Goal: Transaction & Acquisition: Purchase product/service

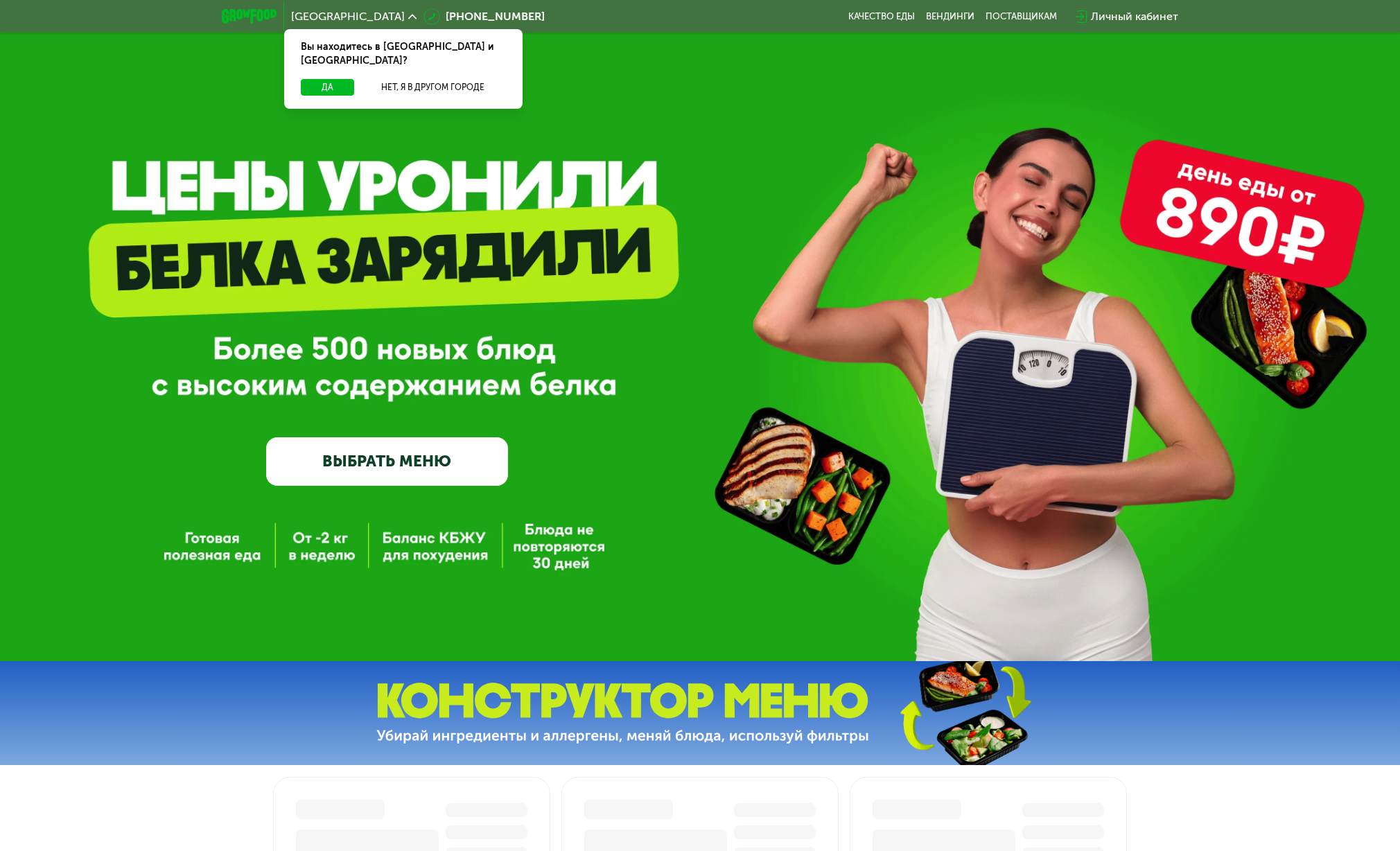
click at [439, 492] on div "GrowFood — доставка правильного питания ВЫБРАТЬ МЕНЮ" at bounding box center [700, 330] width 1400 height 661
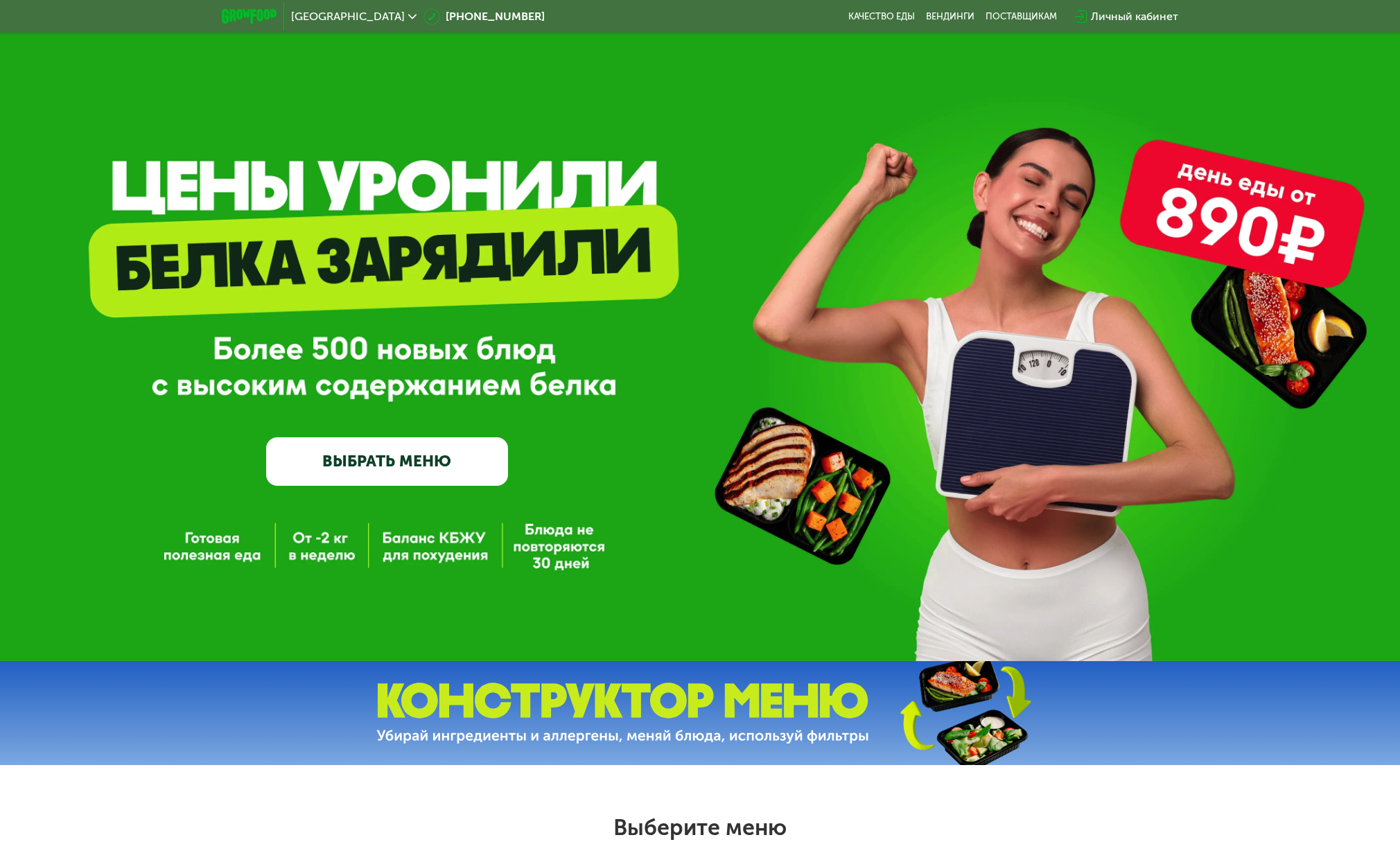
click at [451, 469] on link "ВЫБРАТЬ МЕНЮ" at bounding box center [387, 461] width 241 height 49
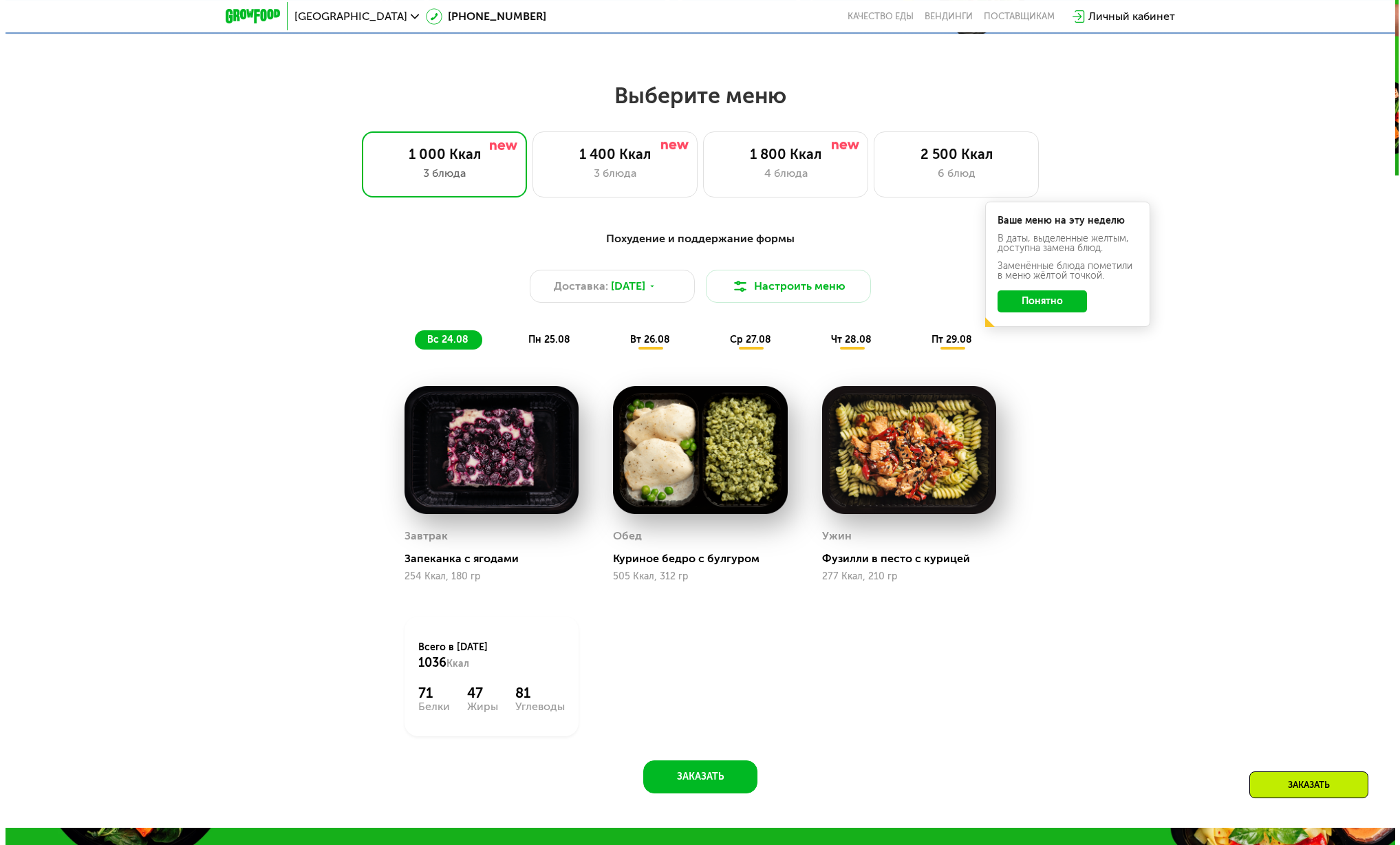
scroll to position [668, 0]
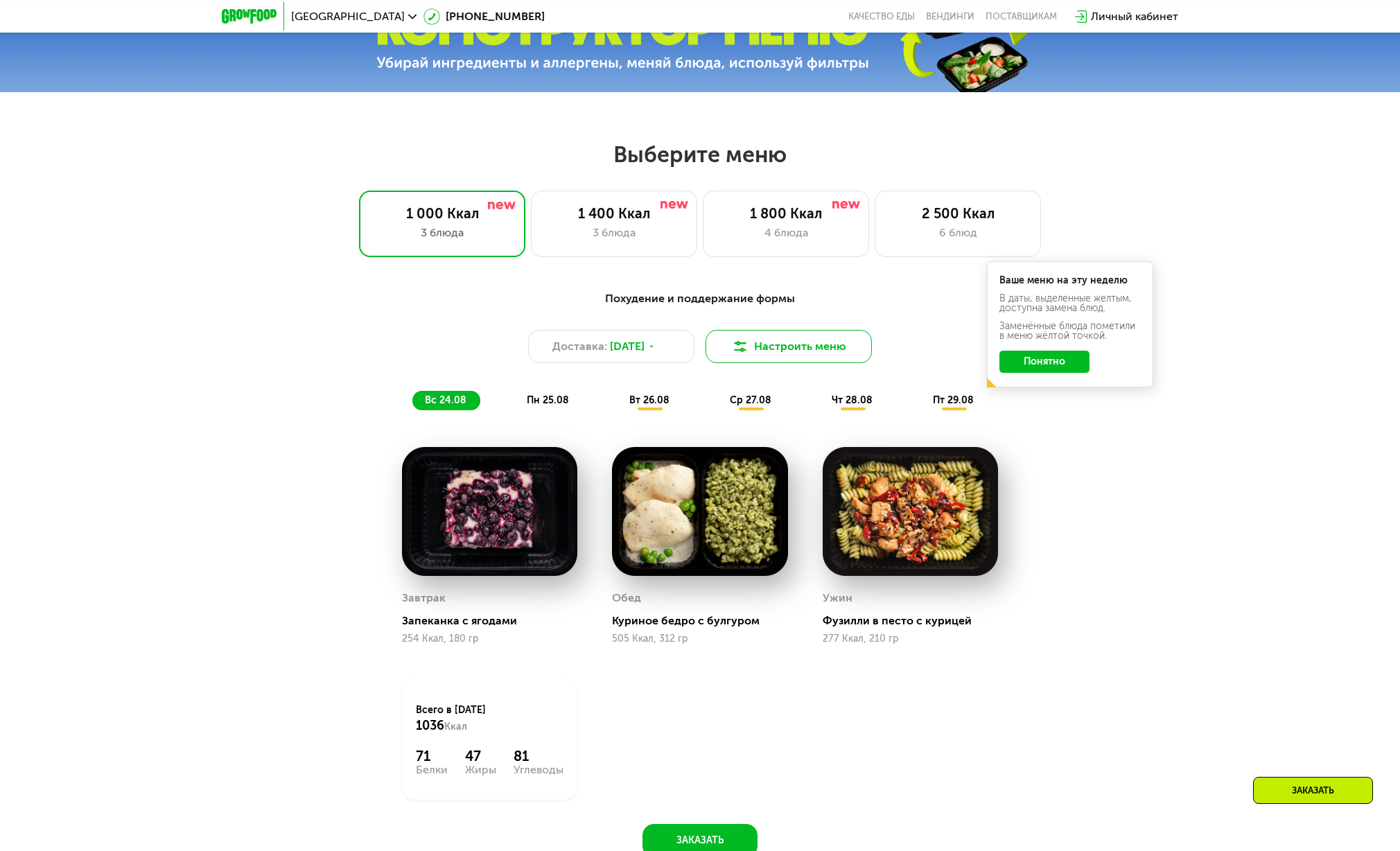
click at [796, 345] on button "Настроить меню" at bounding box center [788, 346] width 166 height 33
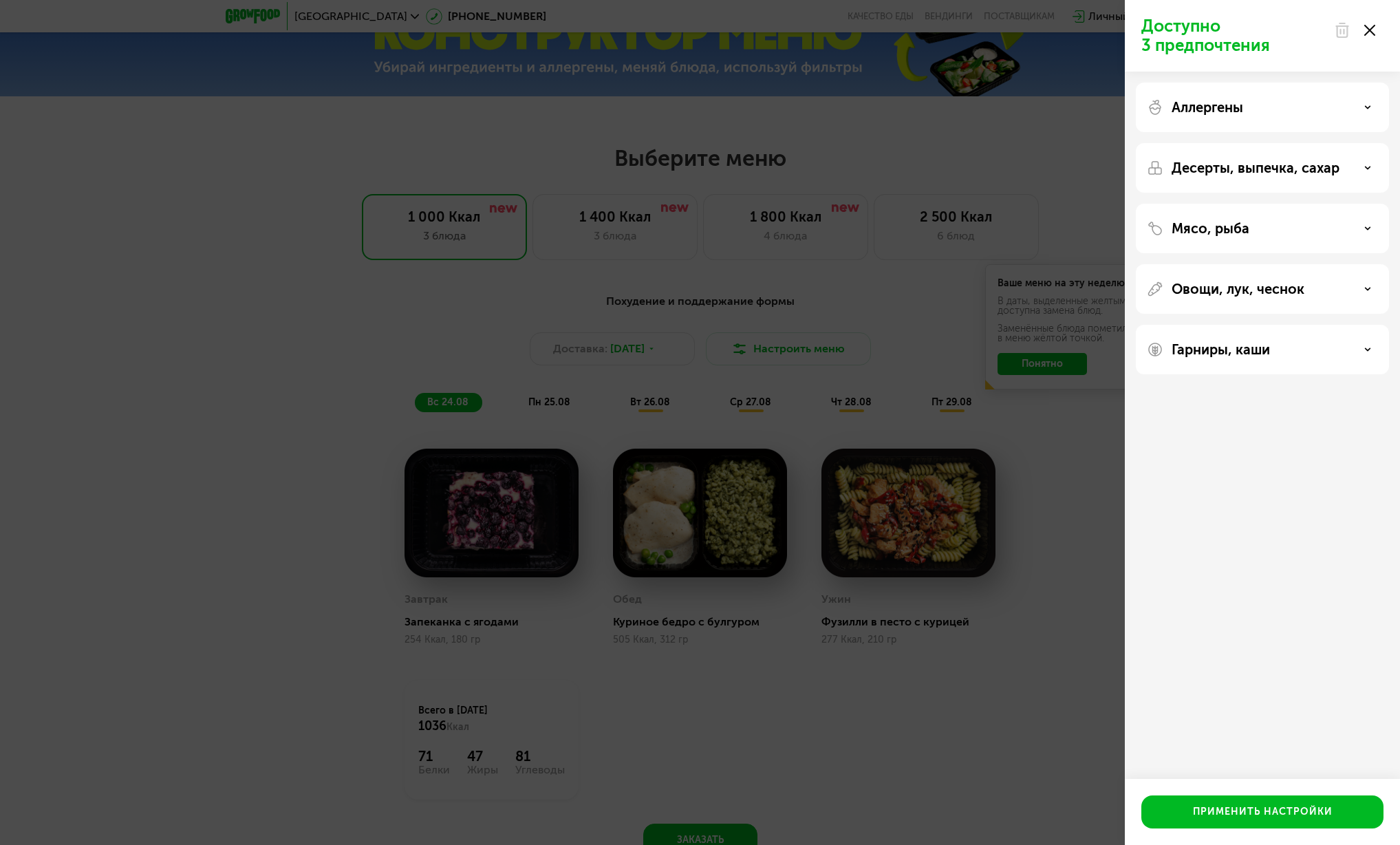
click at [1279, 143] on div "Аллергены" at bounding box center [1262, 168] width 253 height 49
click at [1279, 107] on div "Аллергены" at bounding box center [1262, 107] width 231 height 16
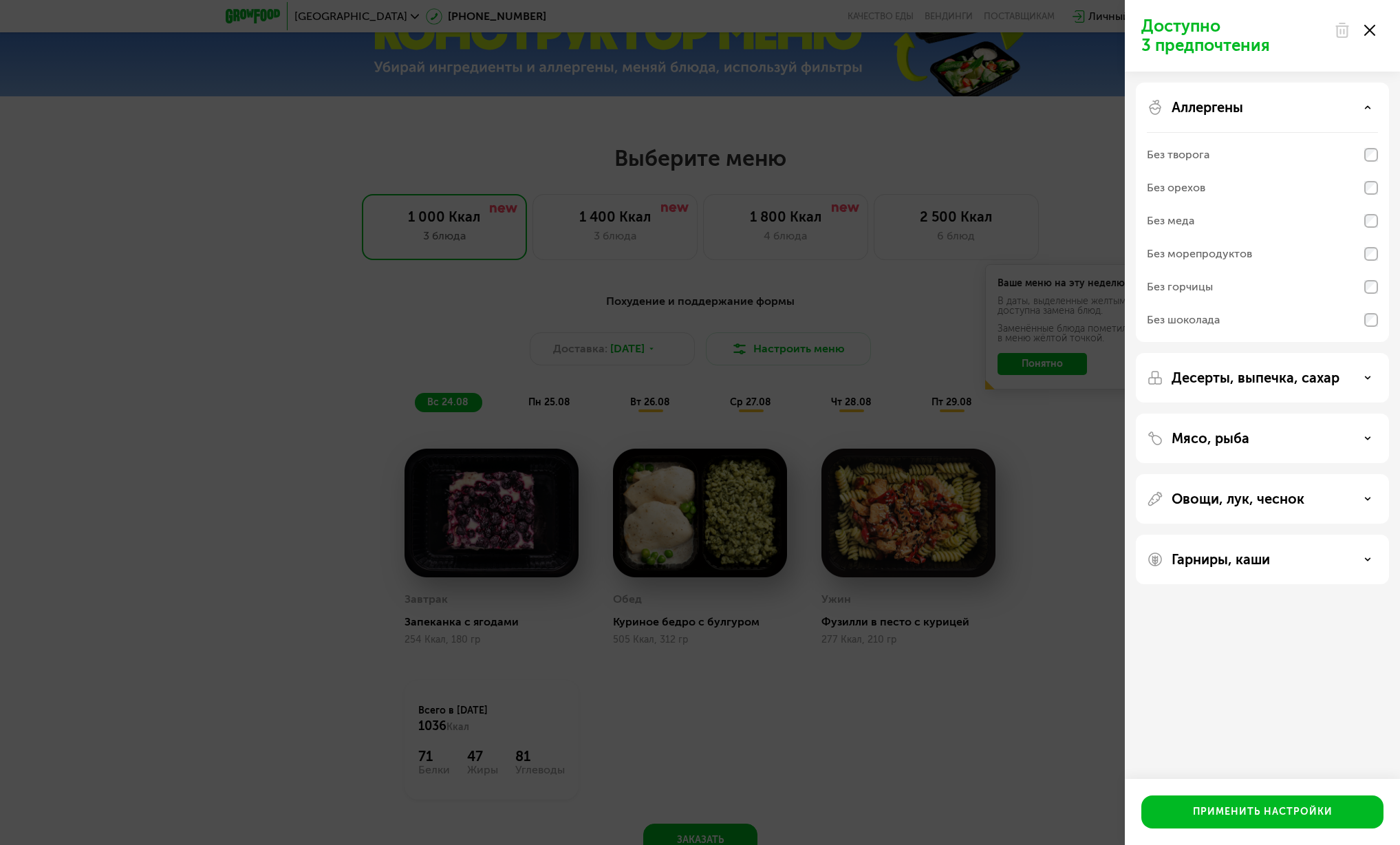
click at [1242, 384] on p "Десерты, выпечка, сахар" at bounding box center [1255, 377] width 168 height 16
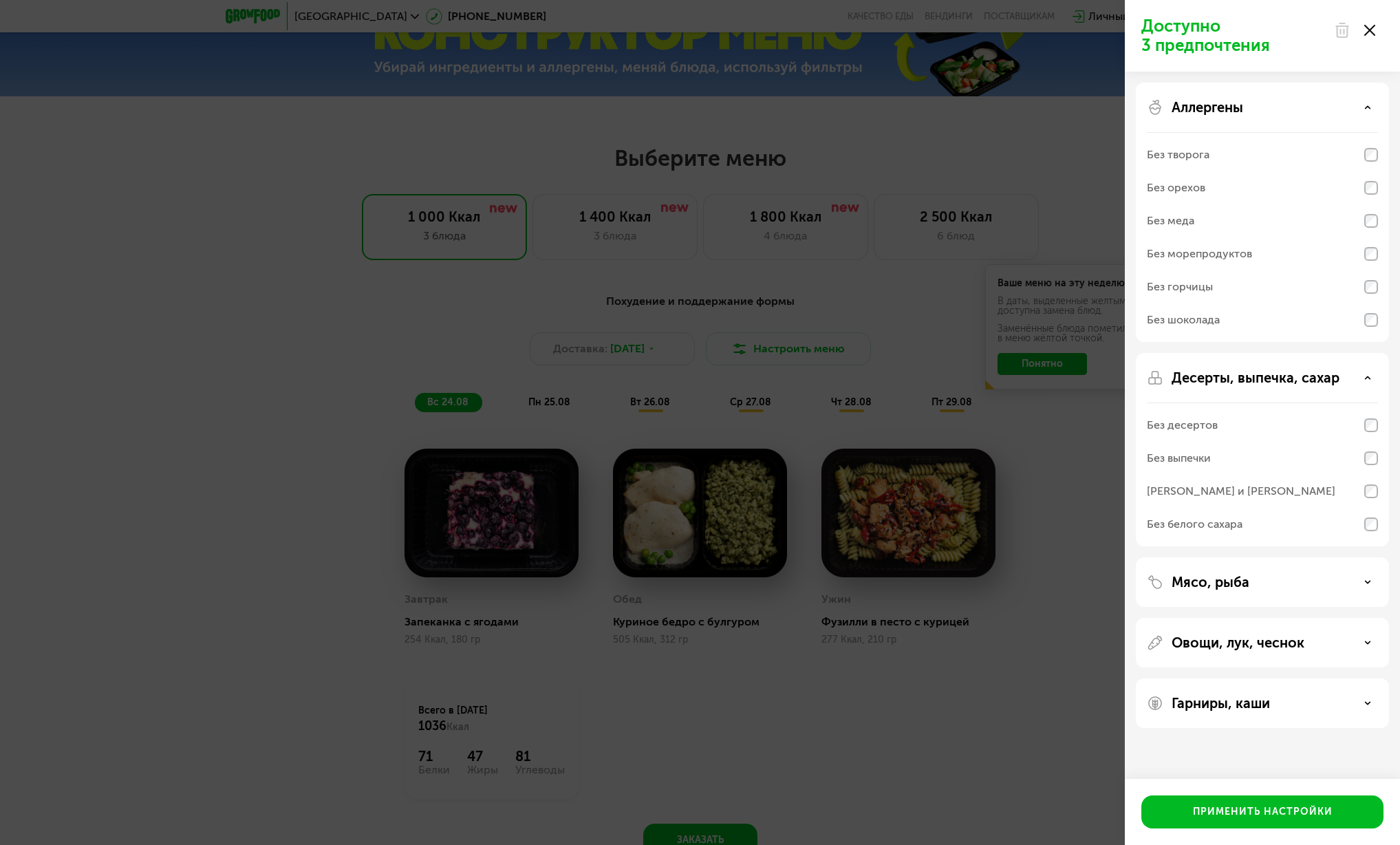
click at [1234, 583] on p "Мясо, рыба" at bounding box center [1211, 582] width 78 height 16
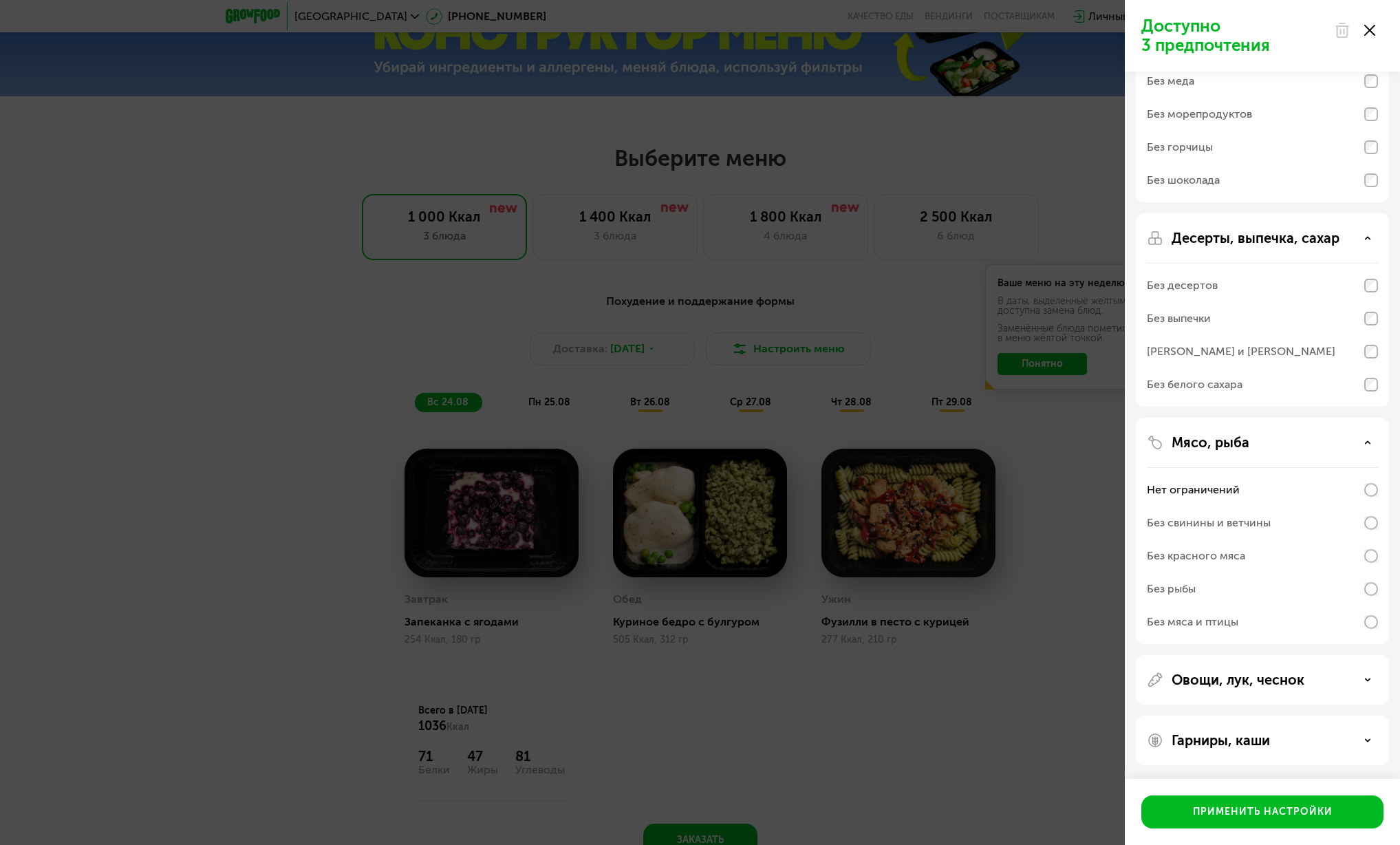
click at [1217, 672] on p "Овощи, лук, чеснок" at bounding box center [1238, 679] width 133 height 16
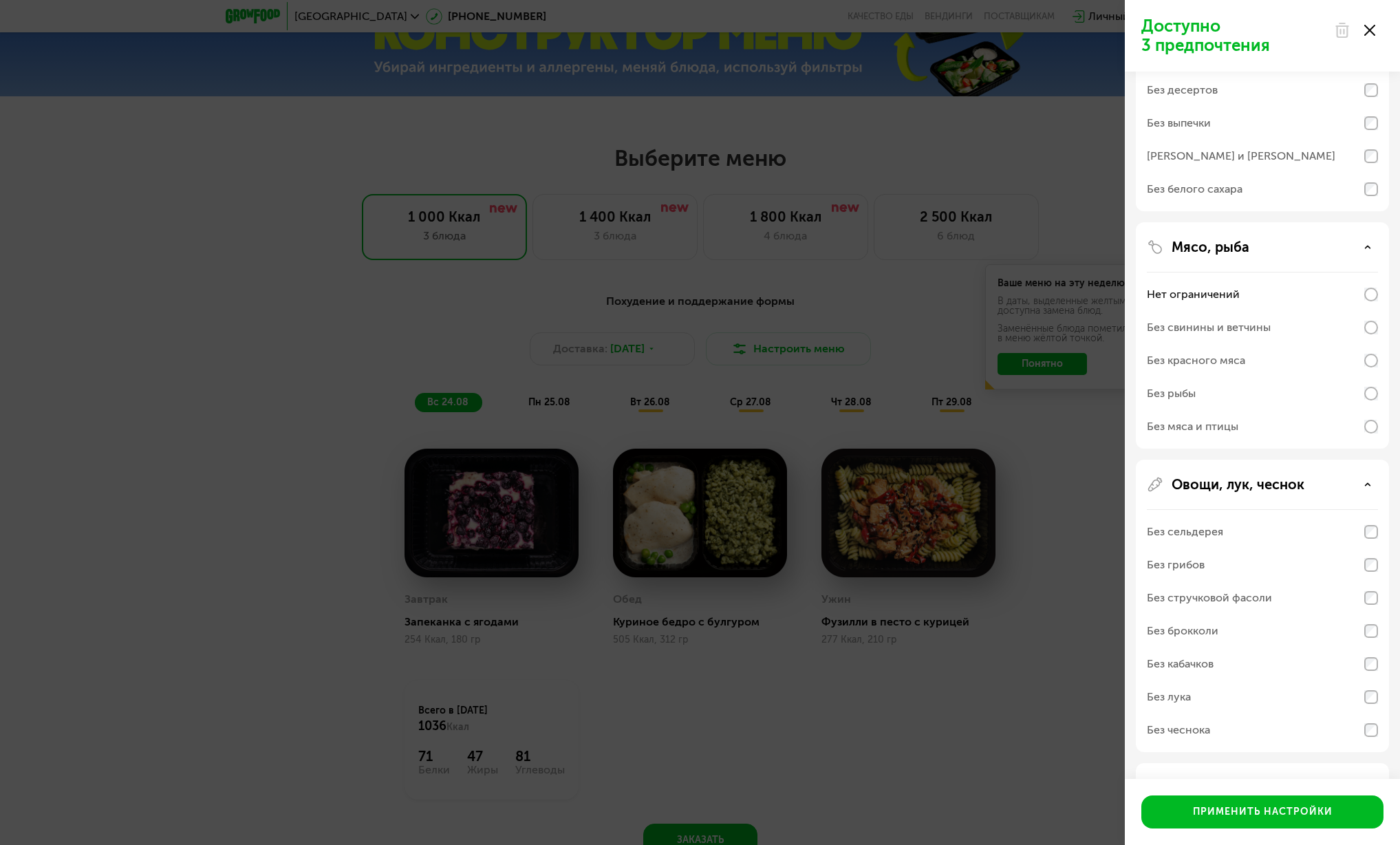
scroll to position [383, 0]
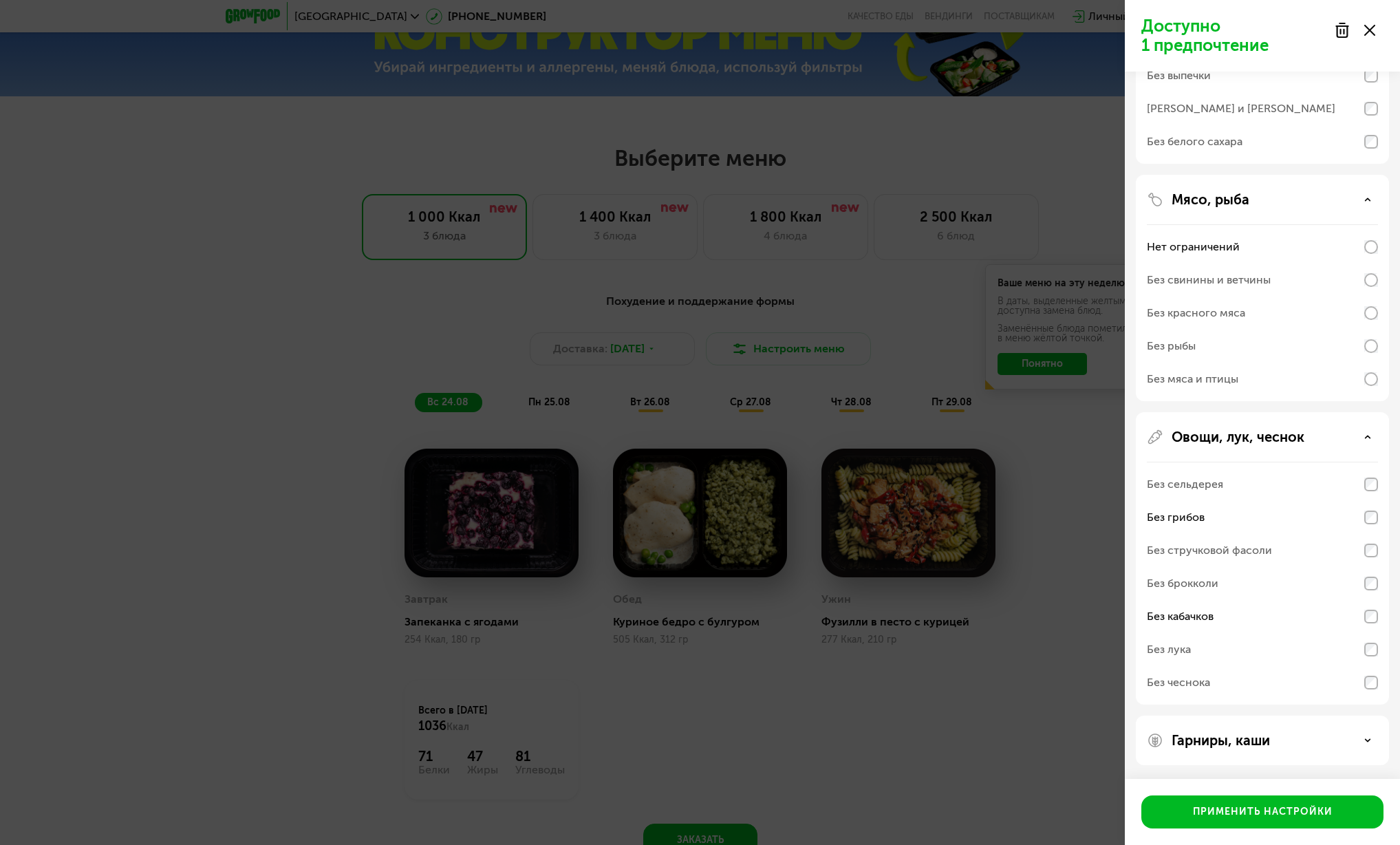
click at [1210, 742] on p "Гарниры, каши" at bounding box center [1221, 740] width 99 height 16
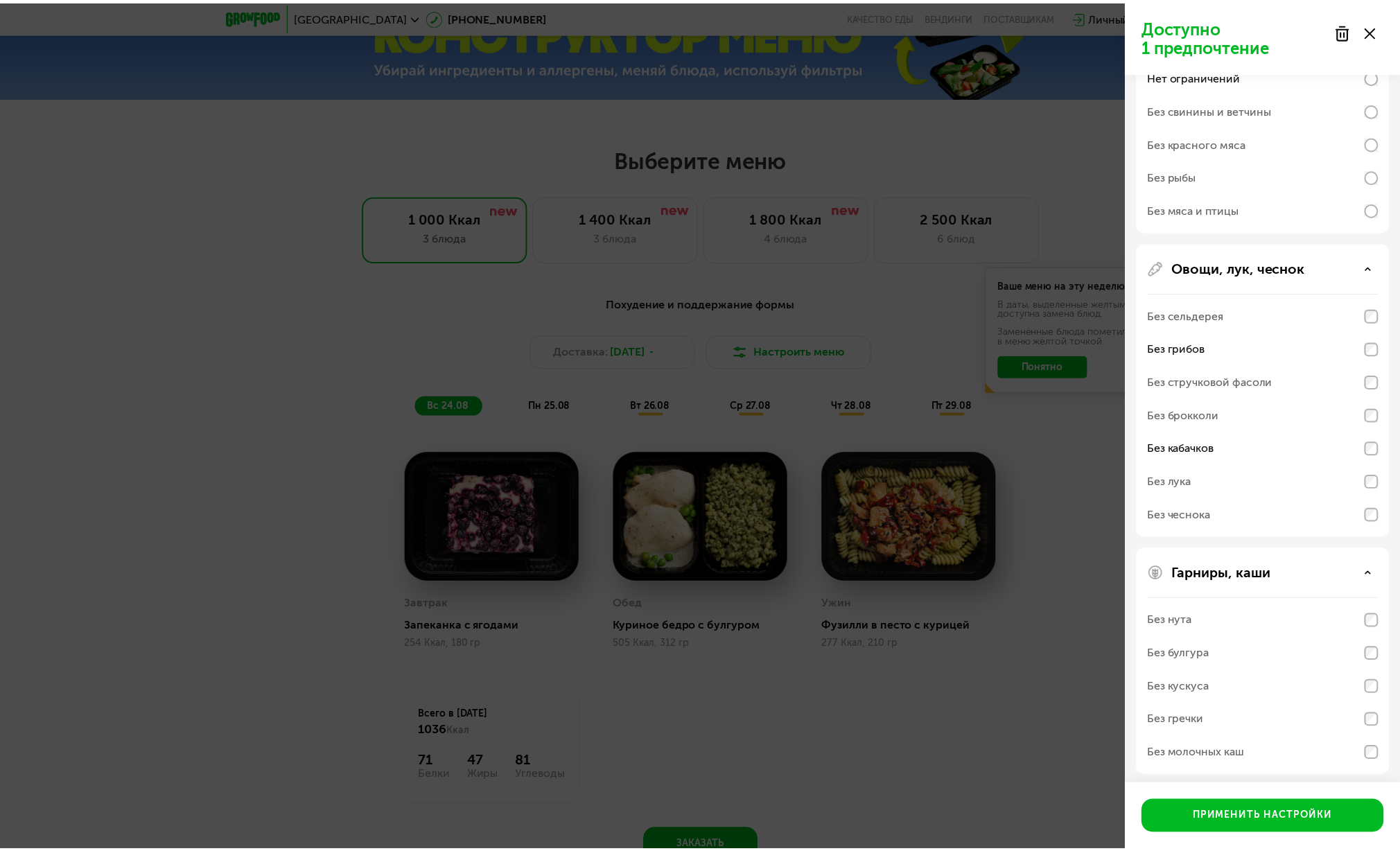
scroll to position [563, 0]
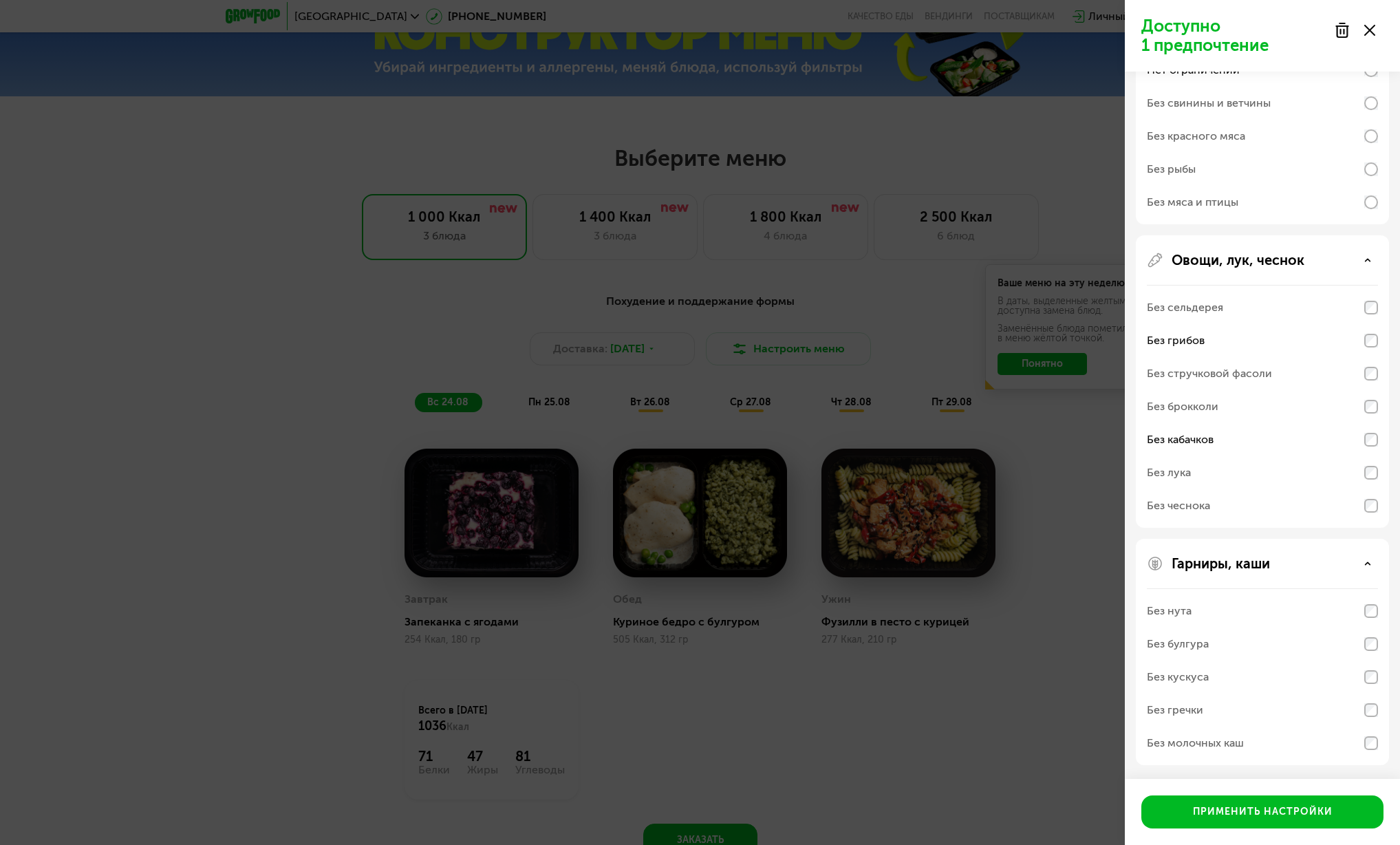
drag, startPoint x: 1228, startPoint y: 641, endPoint x: 1229, endPoint y: 632, distance: 9.1
click at [1228, 640] on div "Без булгура" at bounding box center [1262, 643] width 231 height 33
click at [1232, 622] on div "Без нута" at bounding box center [1262, 610] width 231 height 33
click at [1236, 618] on div "Без нута" at bounding box center [1262, 610] width 231 height 33
click at [1242, 609] on div "Без нута" at bounding box center [1262, 610] width 231 height 33
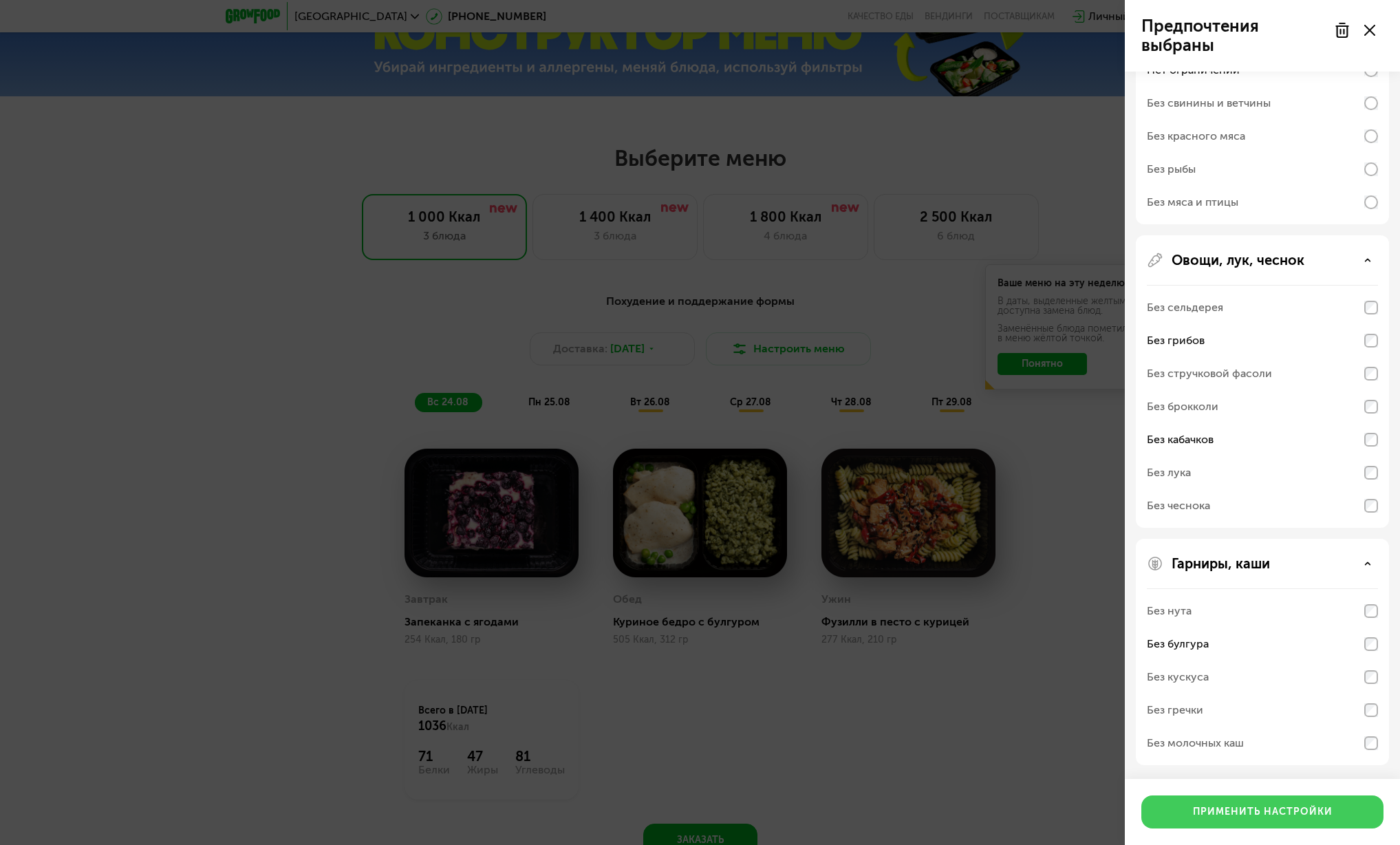
click at [1283, 818] on div "Применить настройки" at bounding box center [1262, 812] width 139 height 14
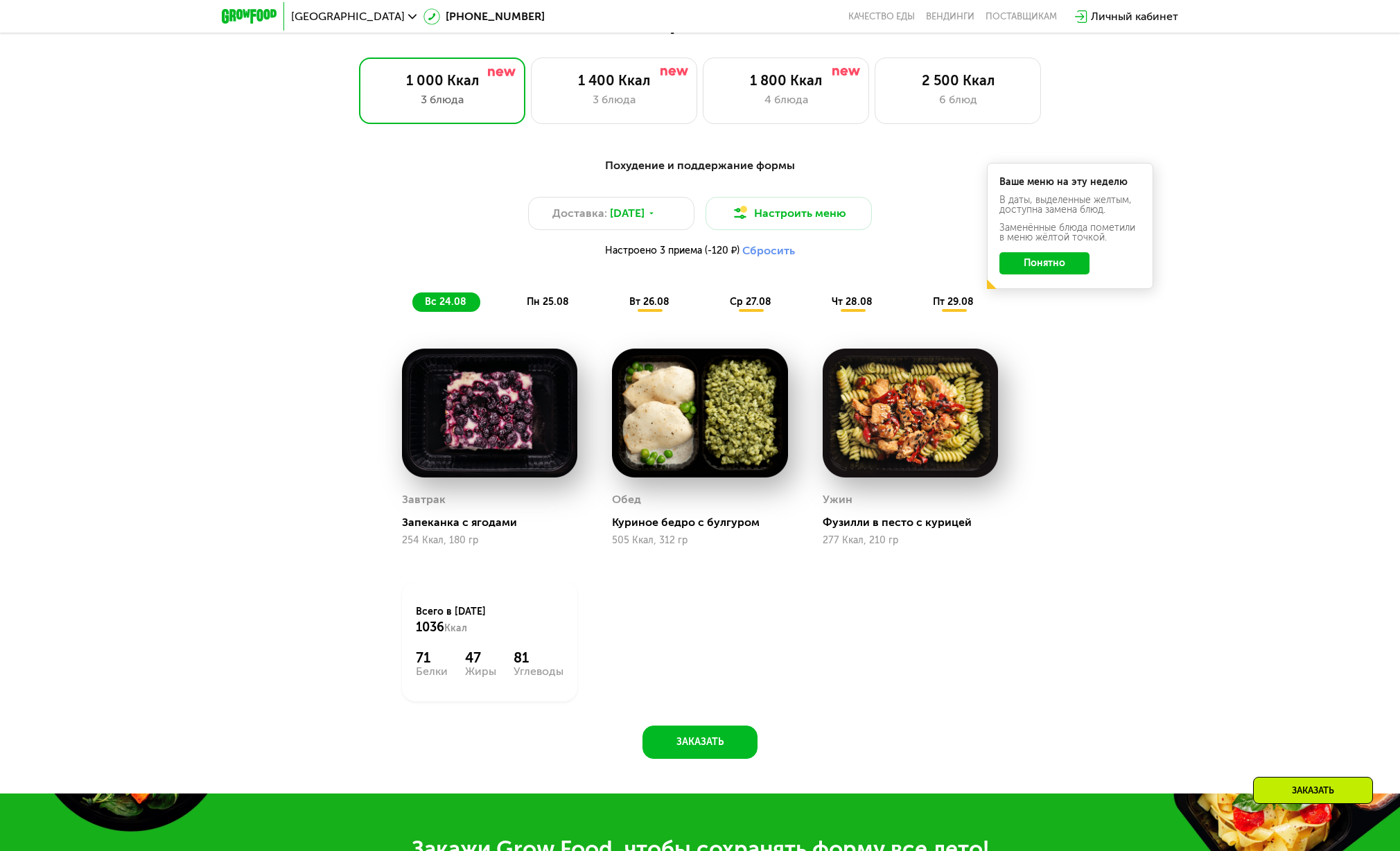
scroll to position [721, 0]
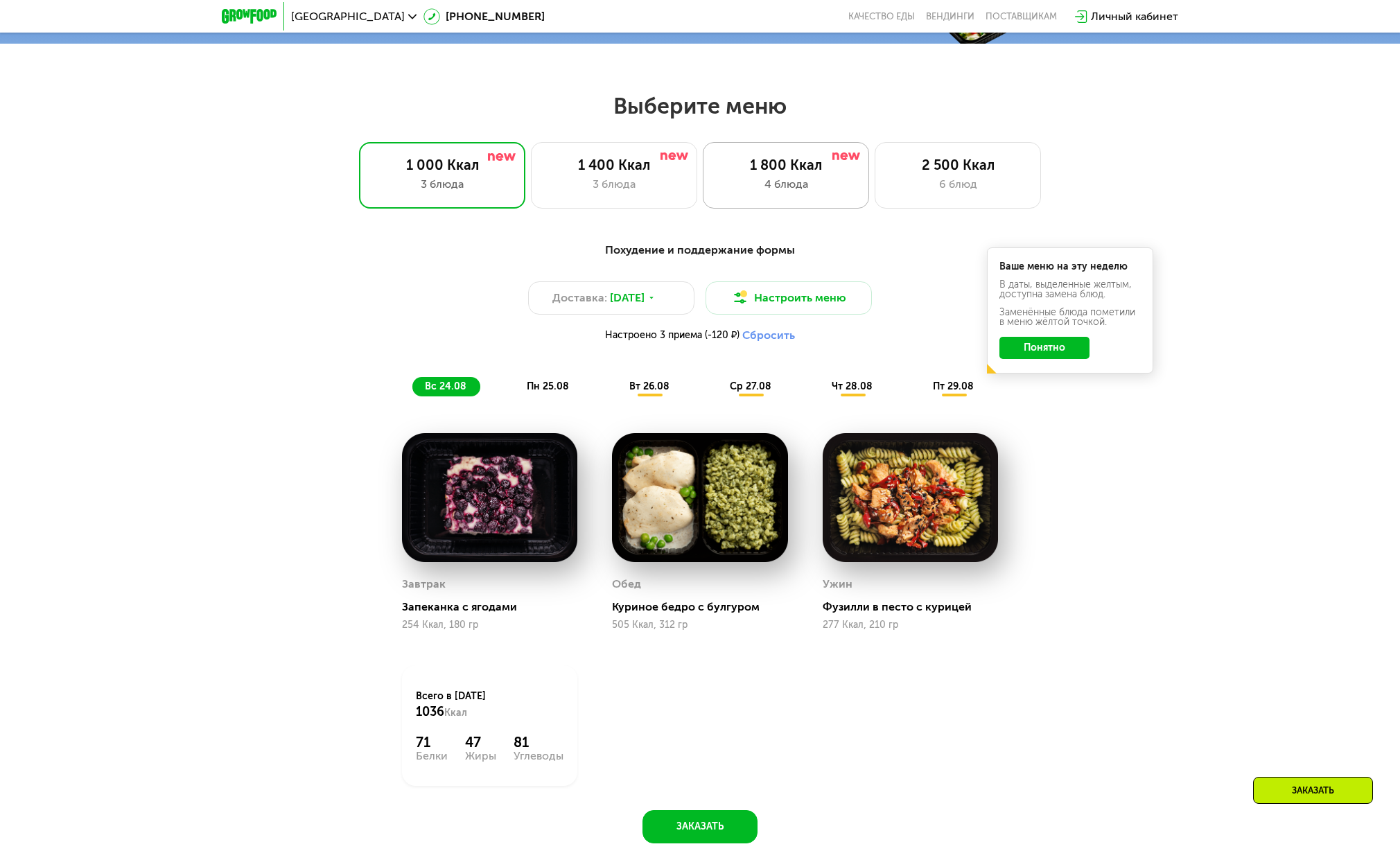
click at [874, 203] on div "1 800 Ккал 4 блюда" at bounding box center [957, 176] width 166 height 67
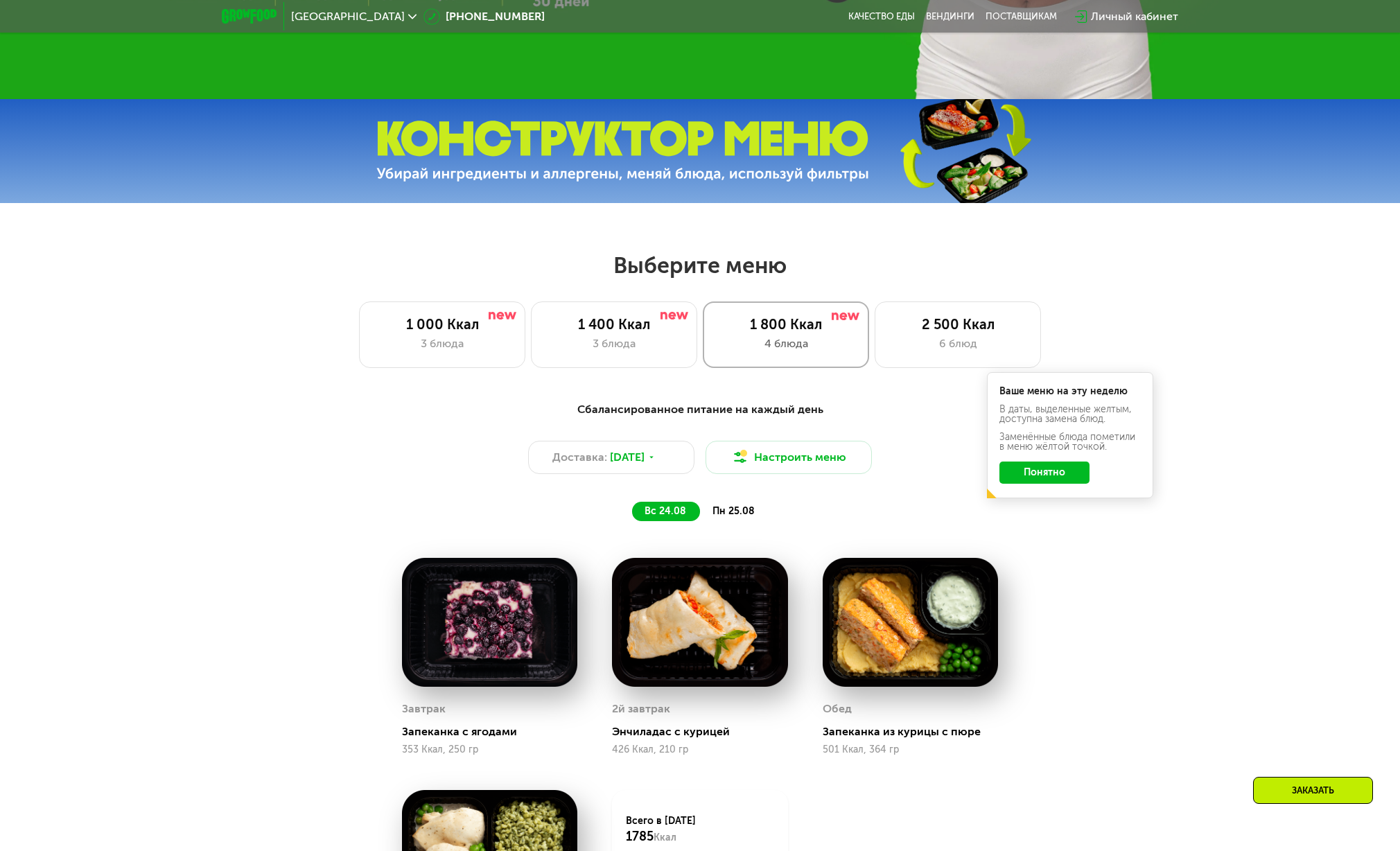
scroll to position [477, 0]
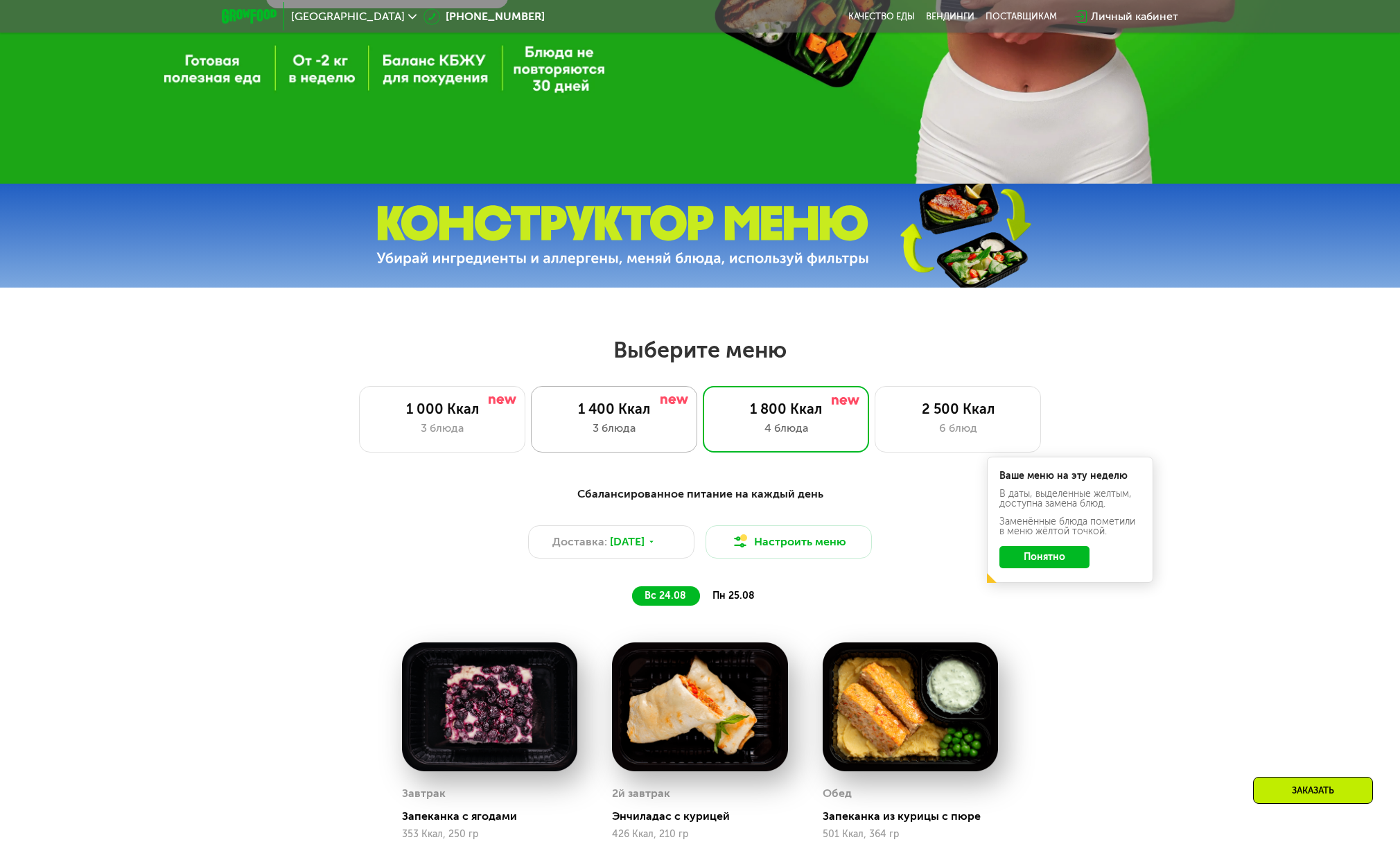
click at [653, 417] on div "1 400 Ккал" at bounding box center [614, 408] width 137 height 16
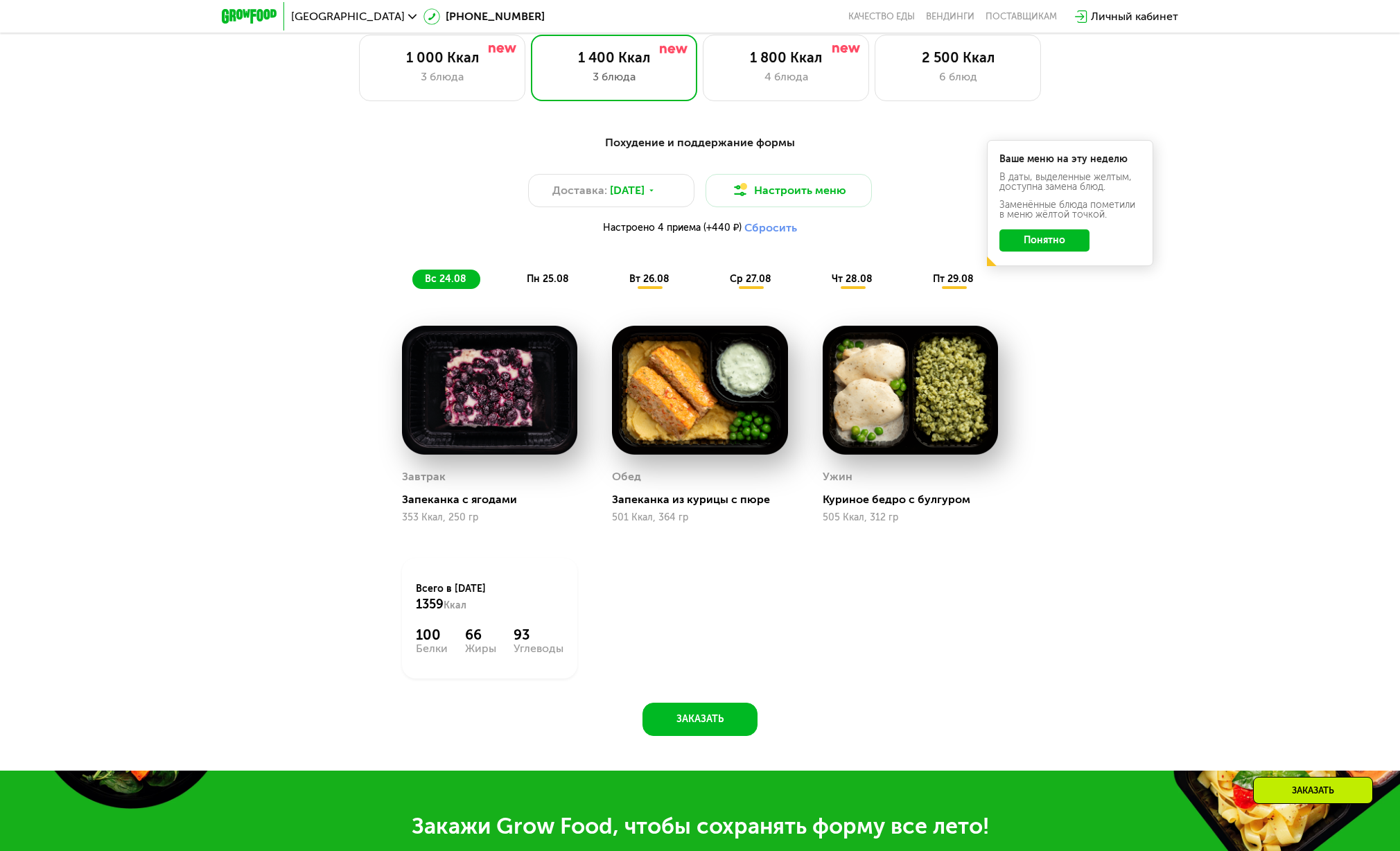
scroll to position [829, 0]
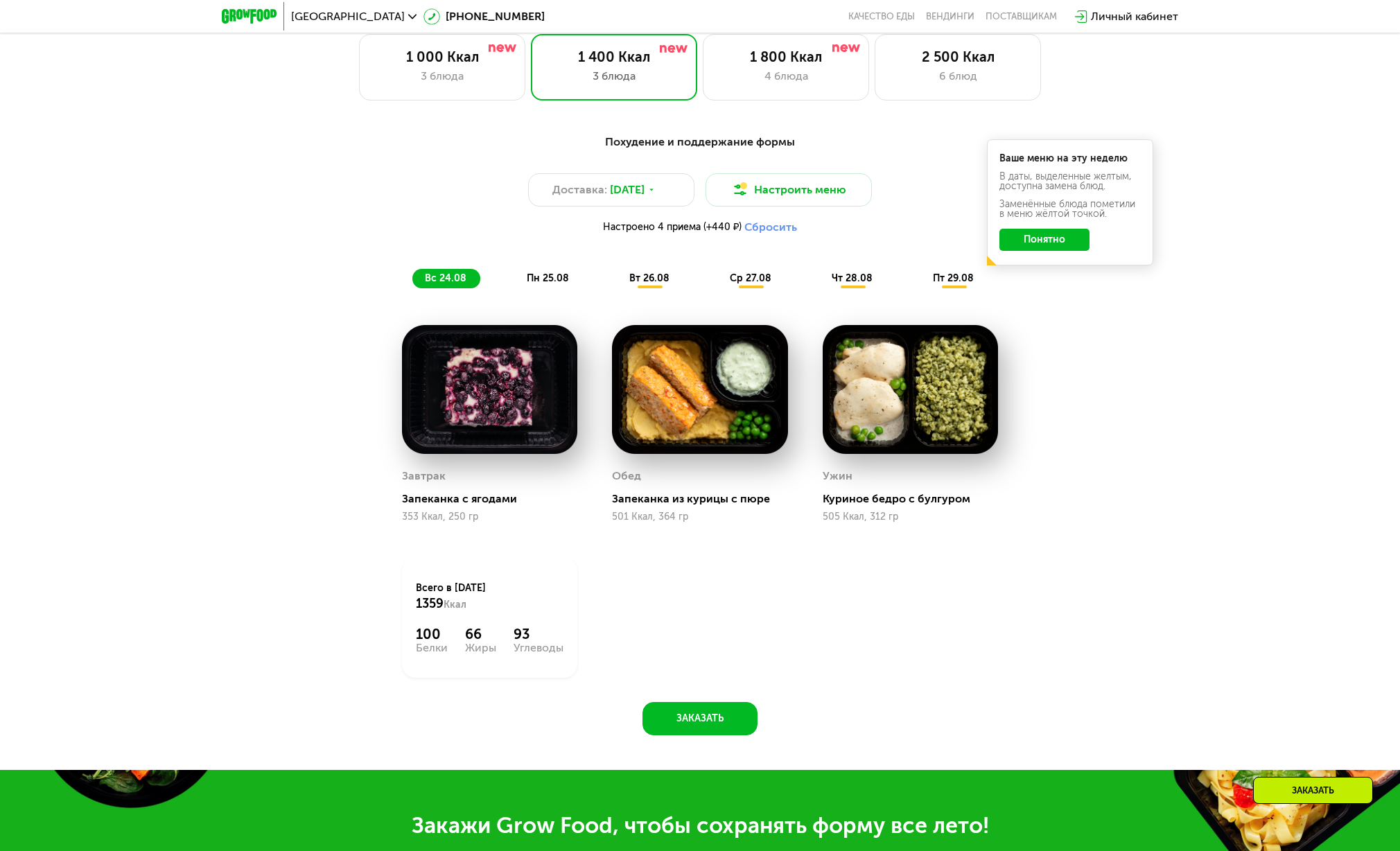
click at [717, 276] on div "вт 26.08" at bounding box center [750, 279] width 68 height 19
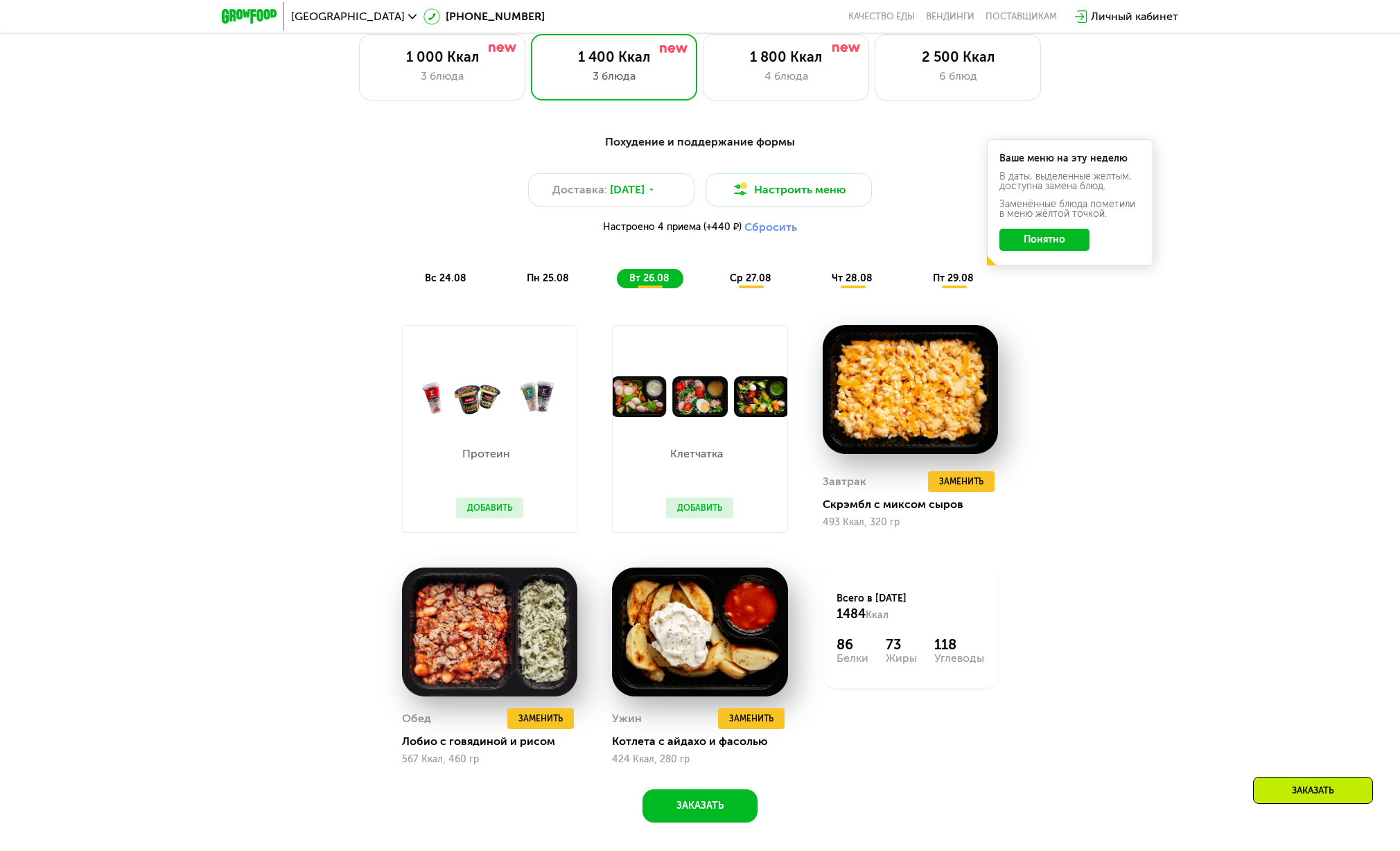
click at [505, 512] on button "Добавить" at bounding box center [490, 508] width 67 height 21
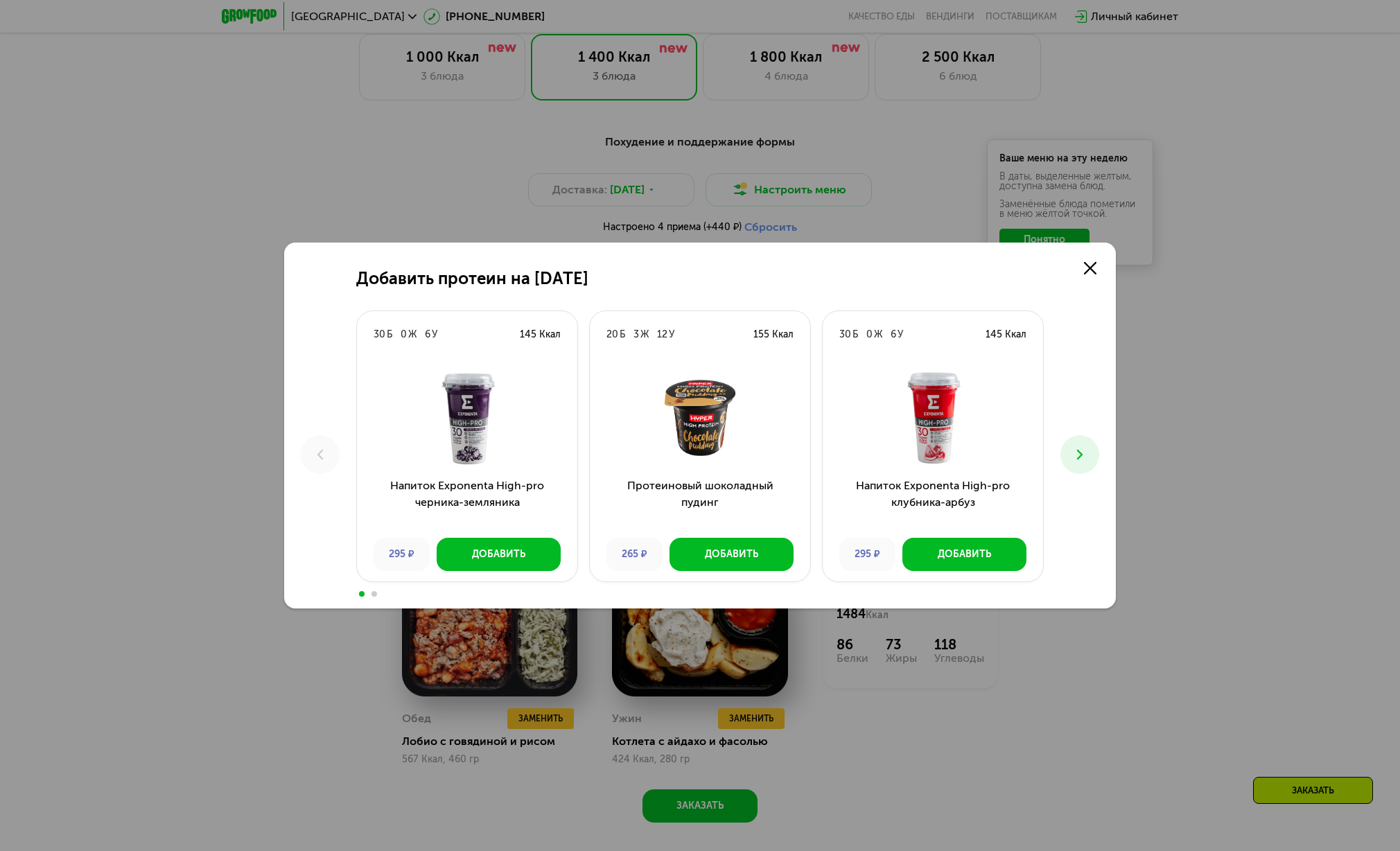
scroll to position [828, 0]
click at [1076, 459] on icon at bounding box center [1079, 454] width 16 height 16
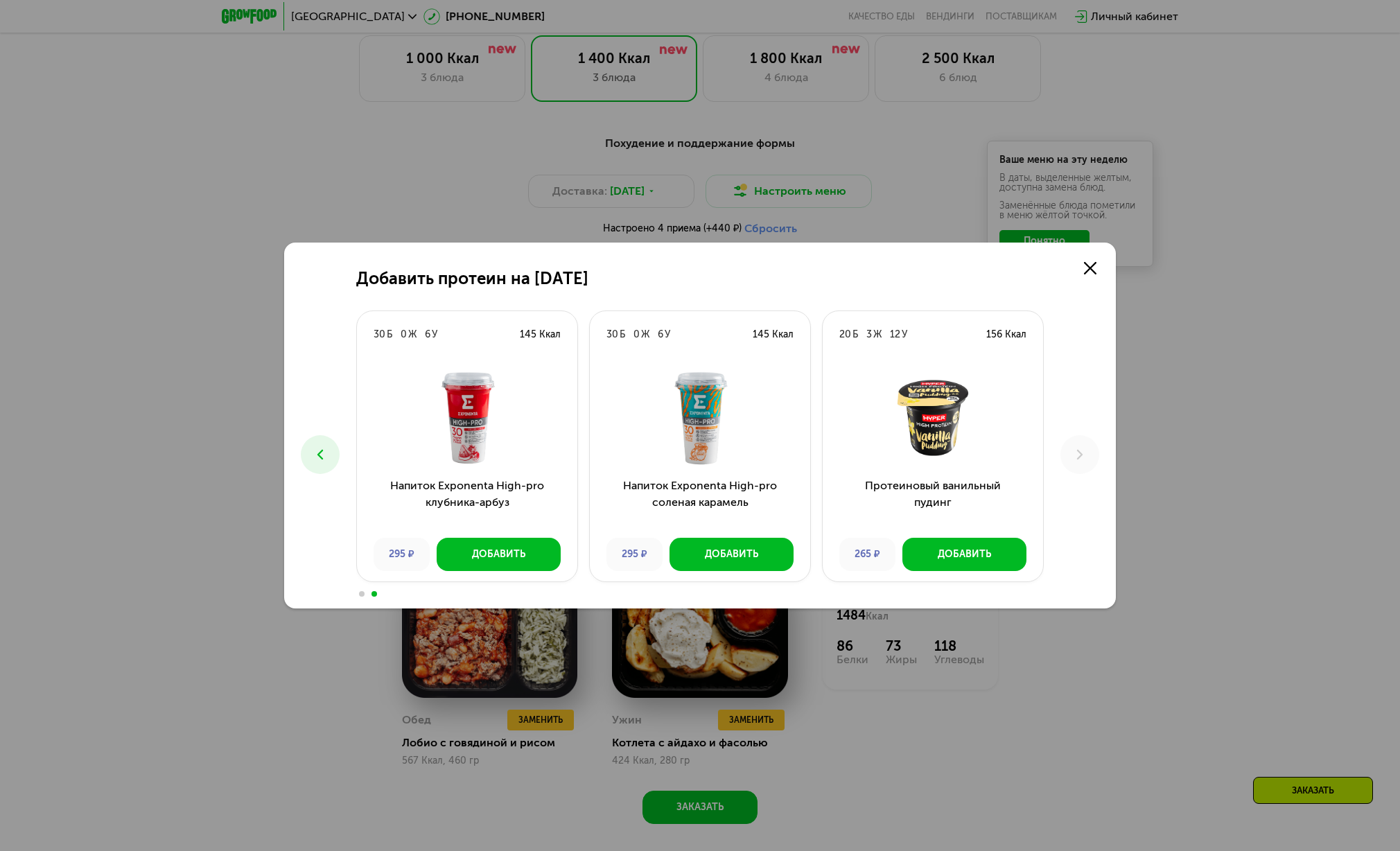
click at [316, 444] on button at bounding box center [320, 454] width 39 height 39
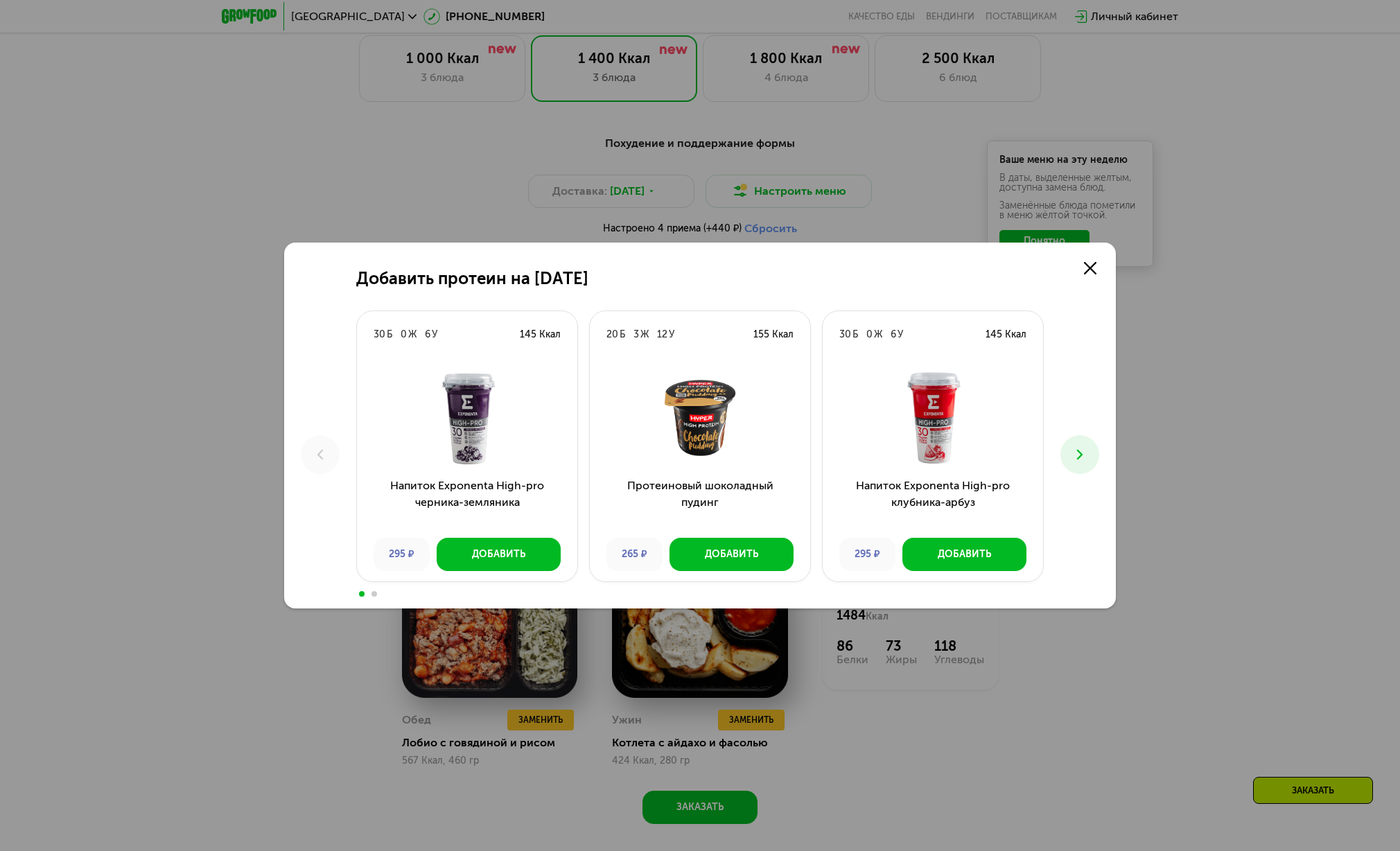
click at [1074, 456] on icon at bounding box center [1079, 454] width 16 height 16
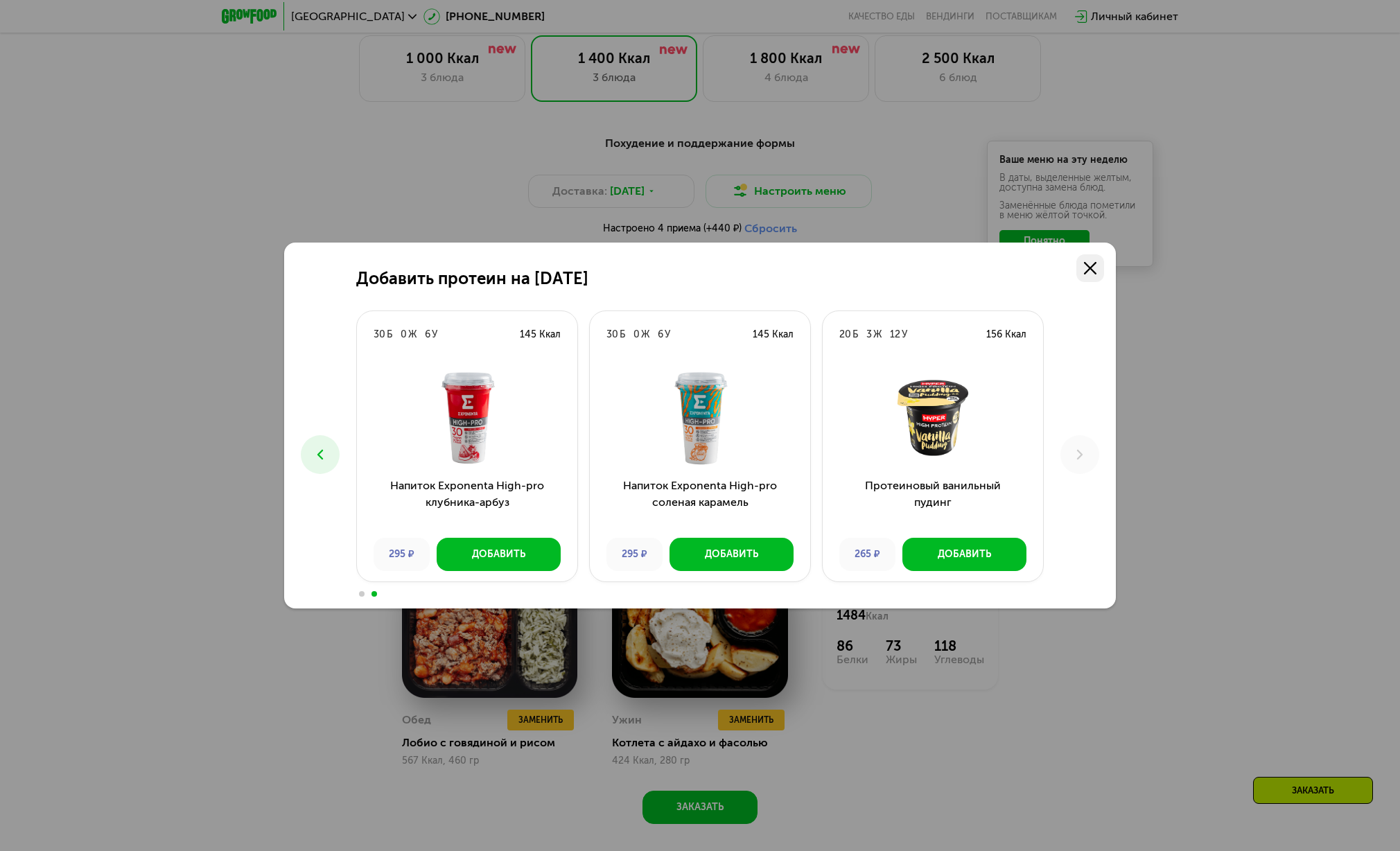
click at [1090, 269] on use at bounding box center [1090, 267] width 12 height 12
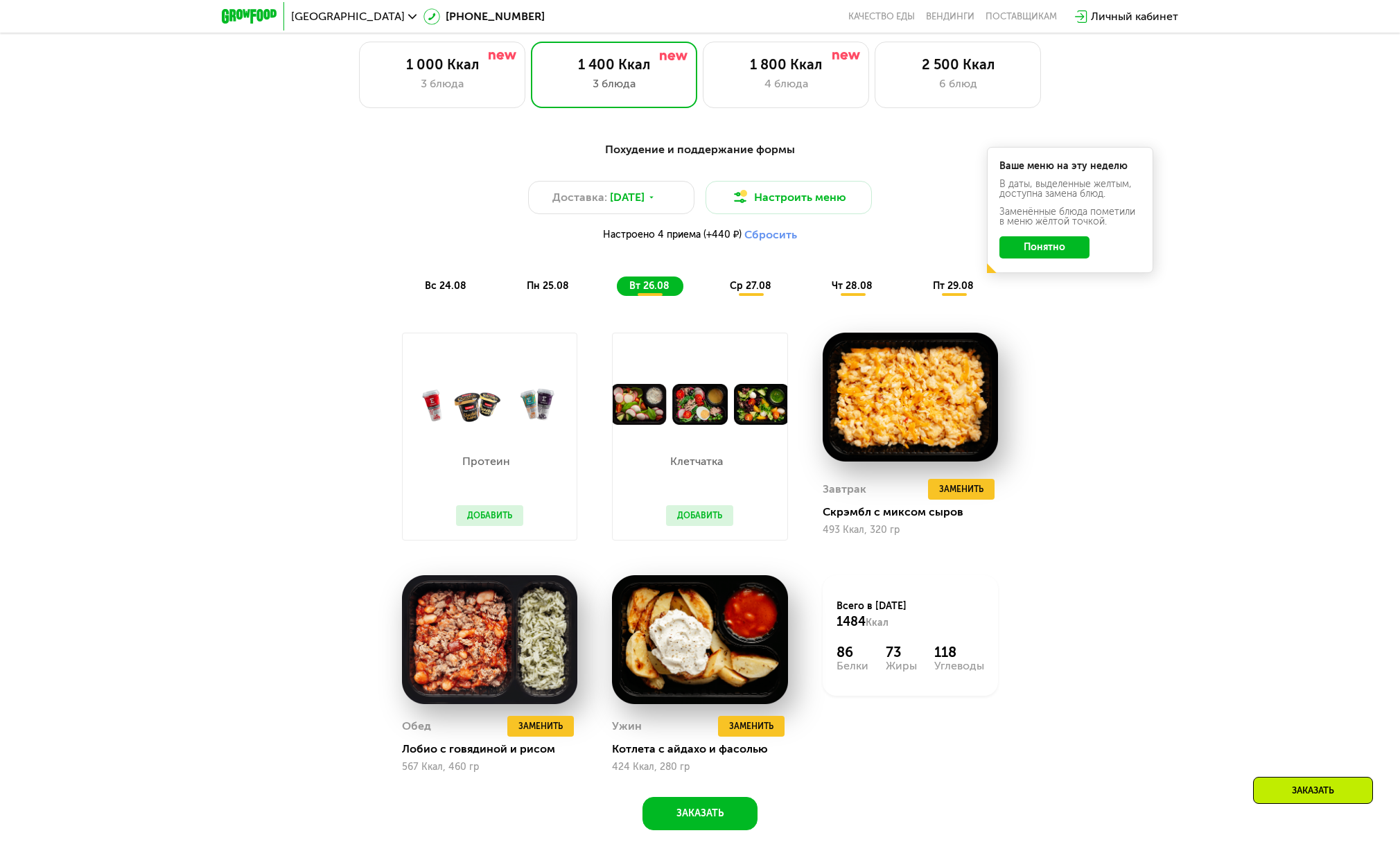
scroll to position [775, 0]
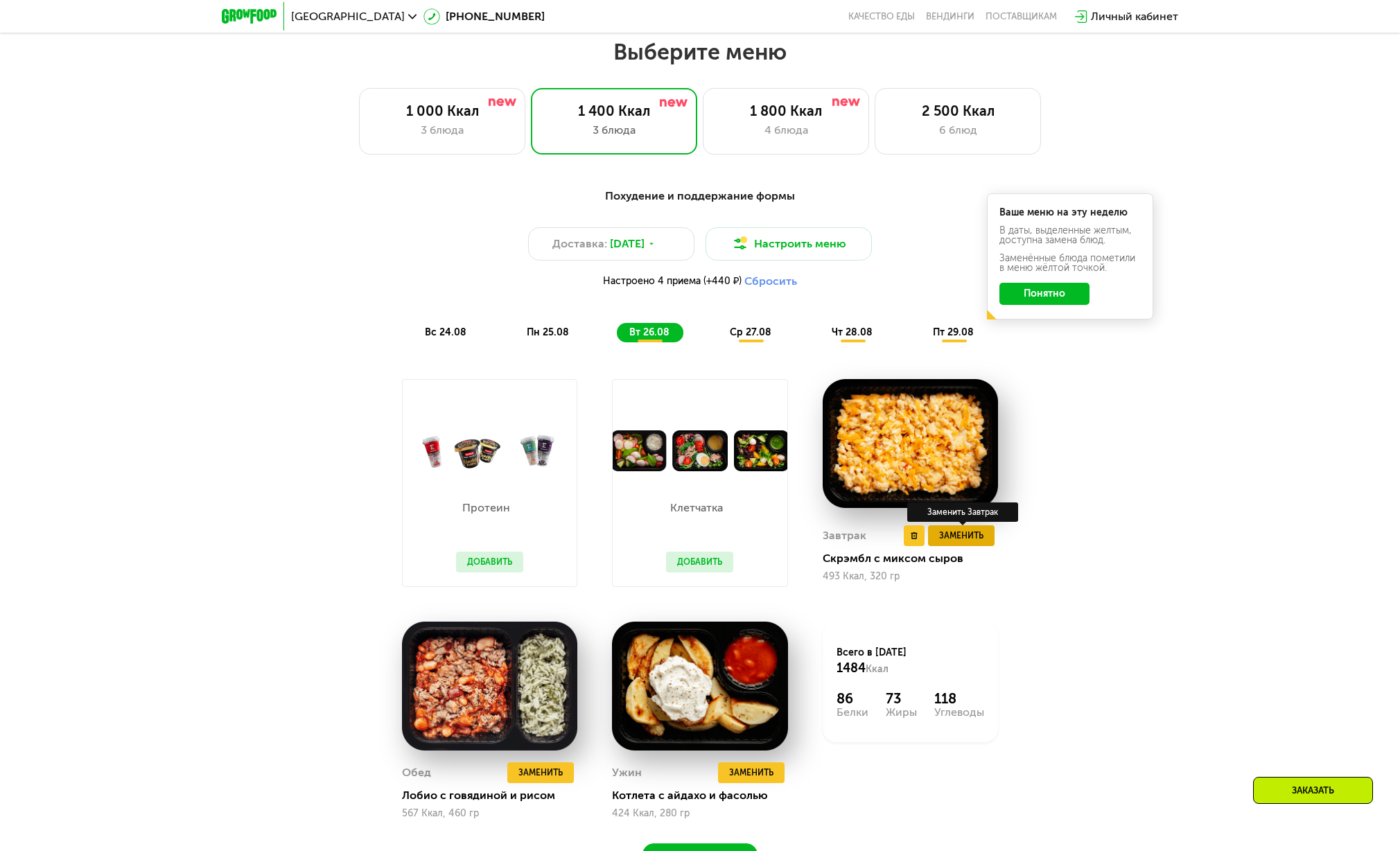
click at [958, 546] on button "Заменить" at bounding box center [961, 535] width 67 height 21
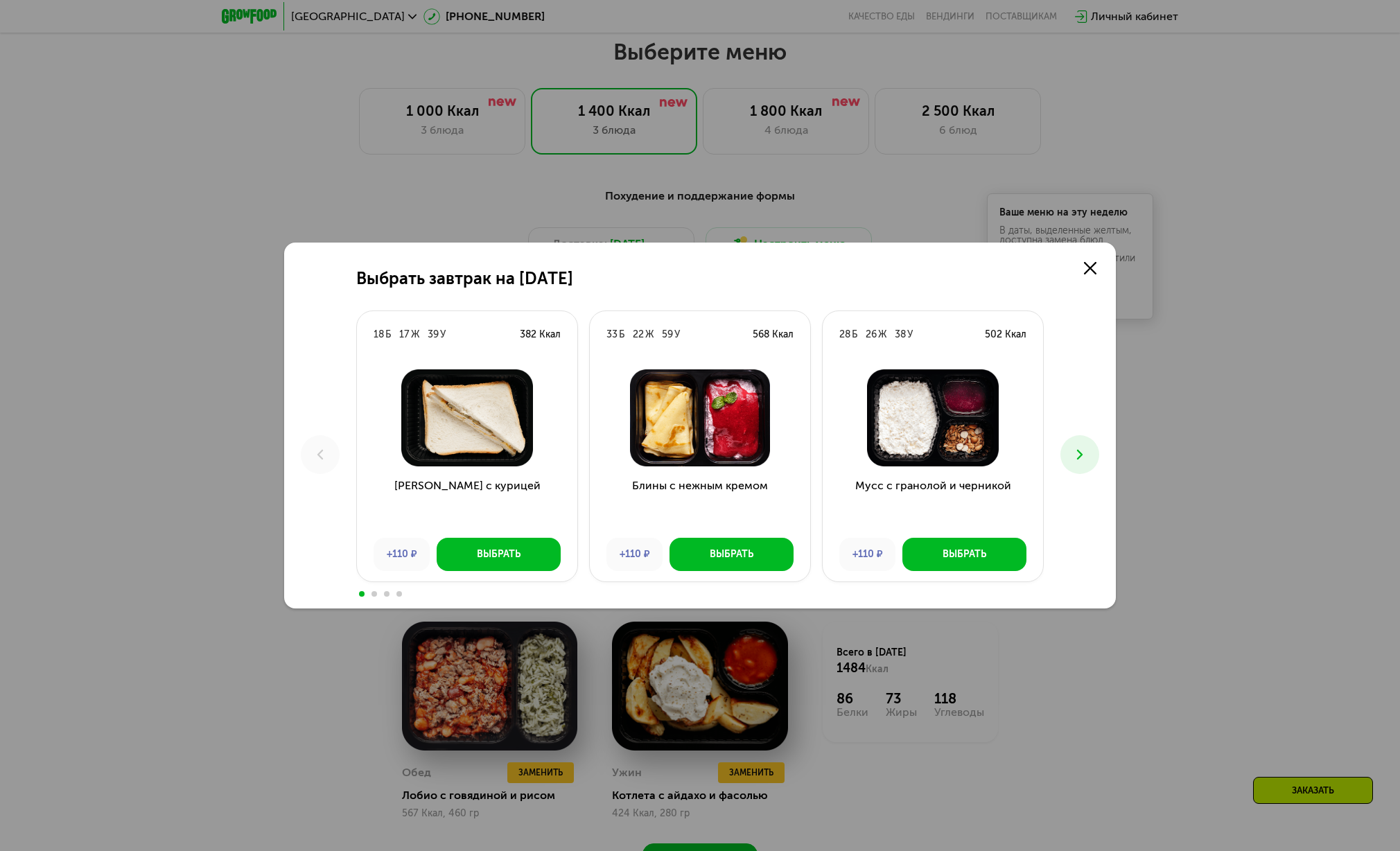
click at [1081, 451] on icon at bounding box center [1079, 454] width 16 height 16
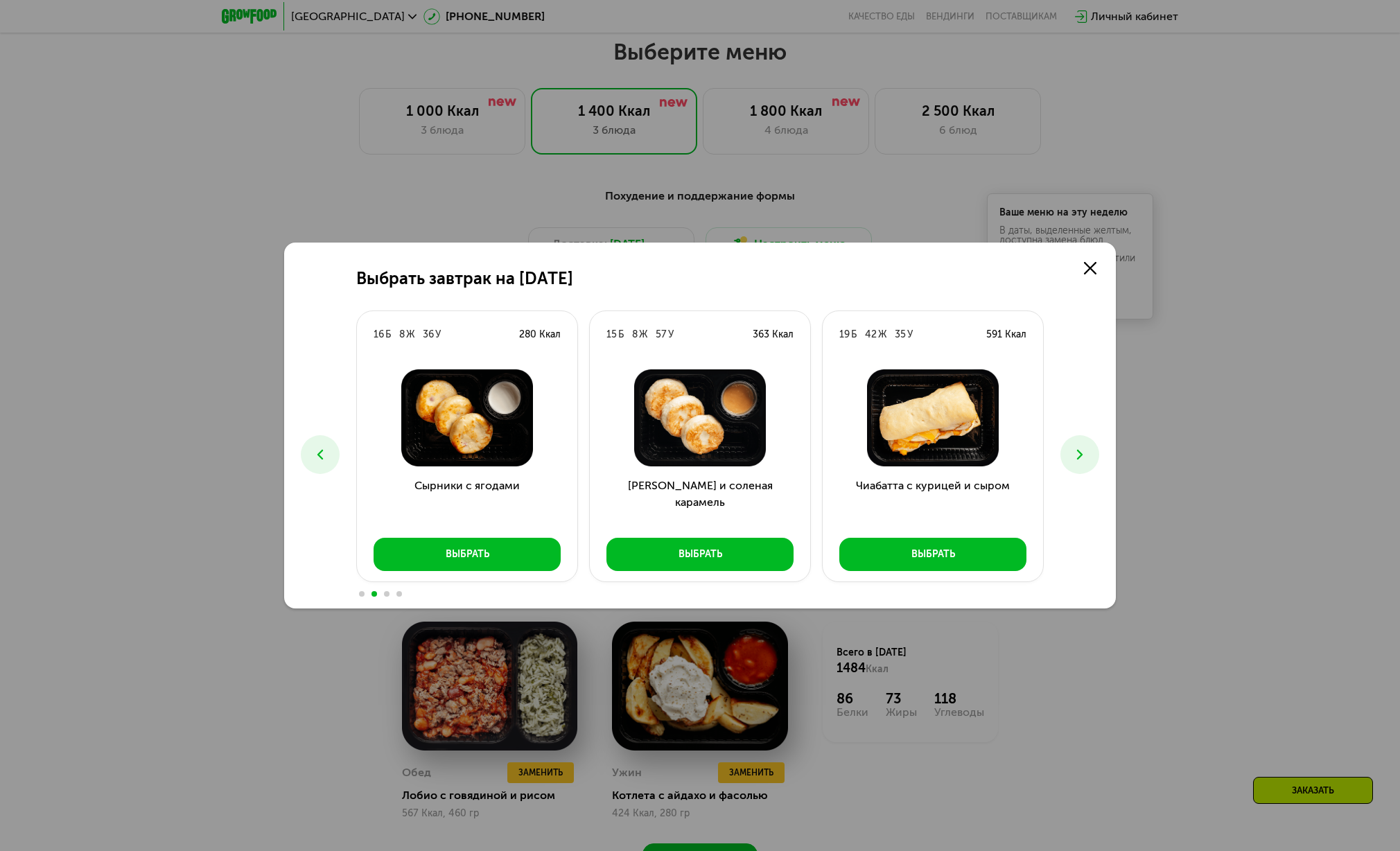
drag, startPoint x: 1081, startPoint y: 451, endPoint x: 1074, endPoint y: 501, distance: 50.5
click at [1074, 501] on div "Выбрать завтрак на [DATE] Б 17 Ж 39 У 382 Ккал Сэндвич с курицей +110 ₽ Выбрать…" at bounding box center [700, 425] width 831 height 365
click at [987, 559] on button "Выбрать" at bounding box center [932, 553] width 187 height 33
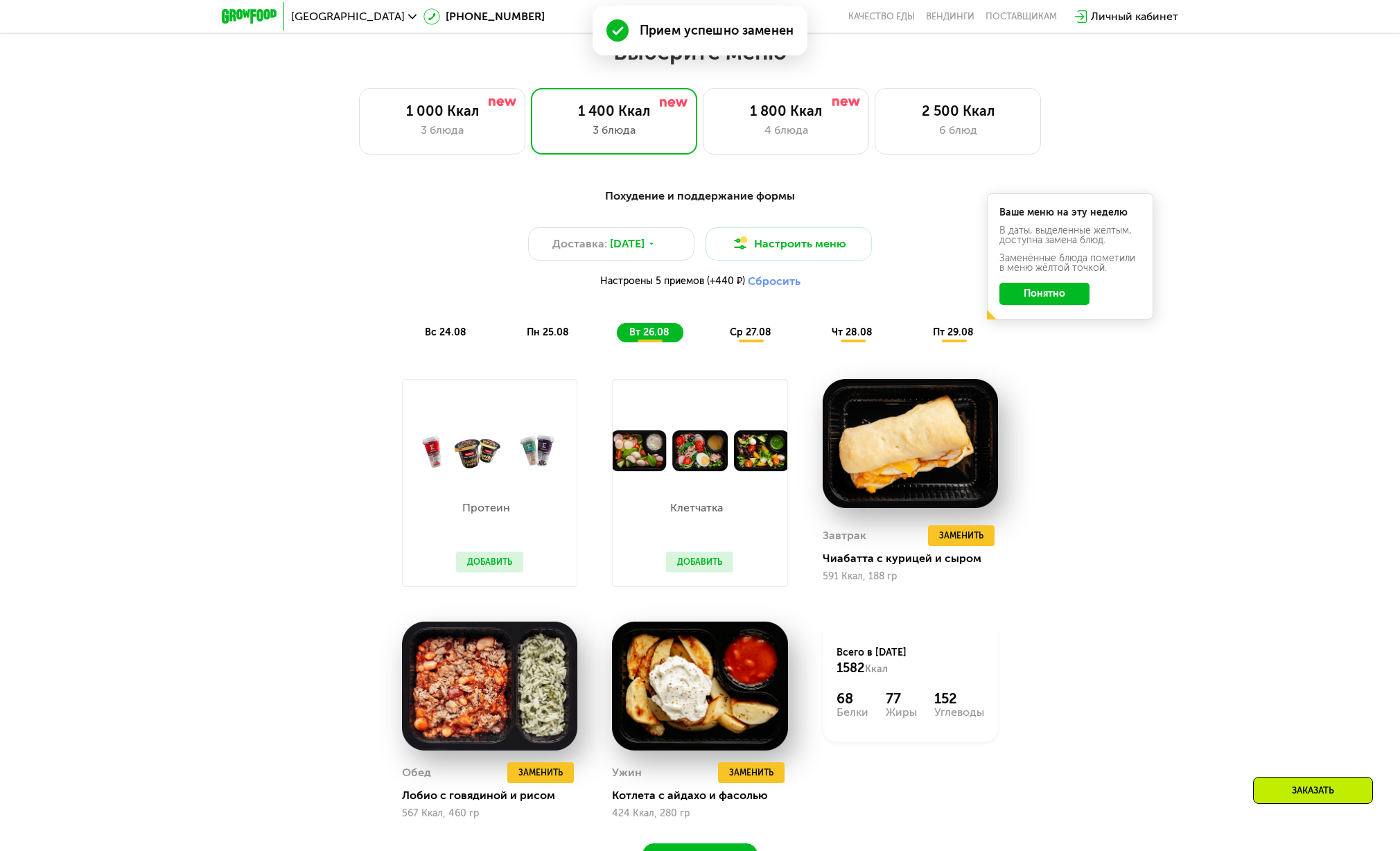
scroll to position [775, 0]
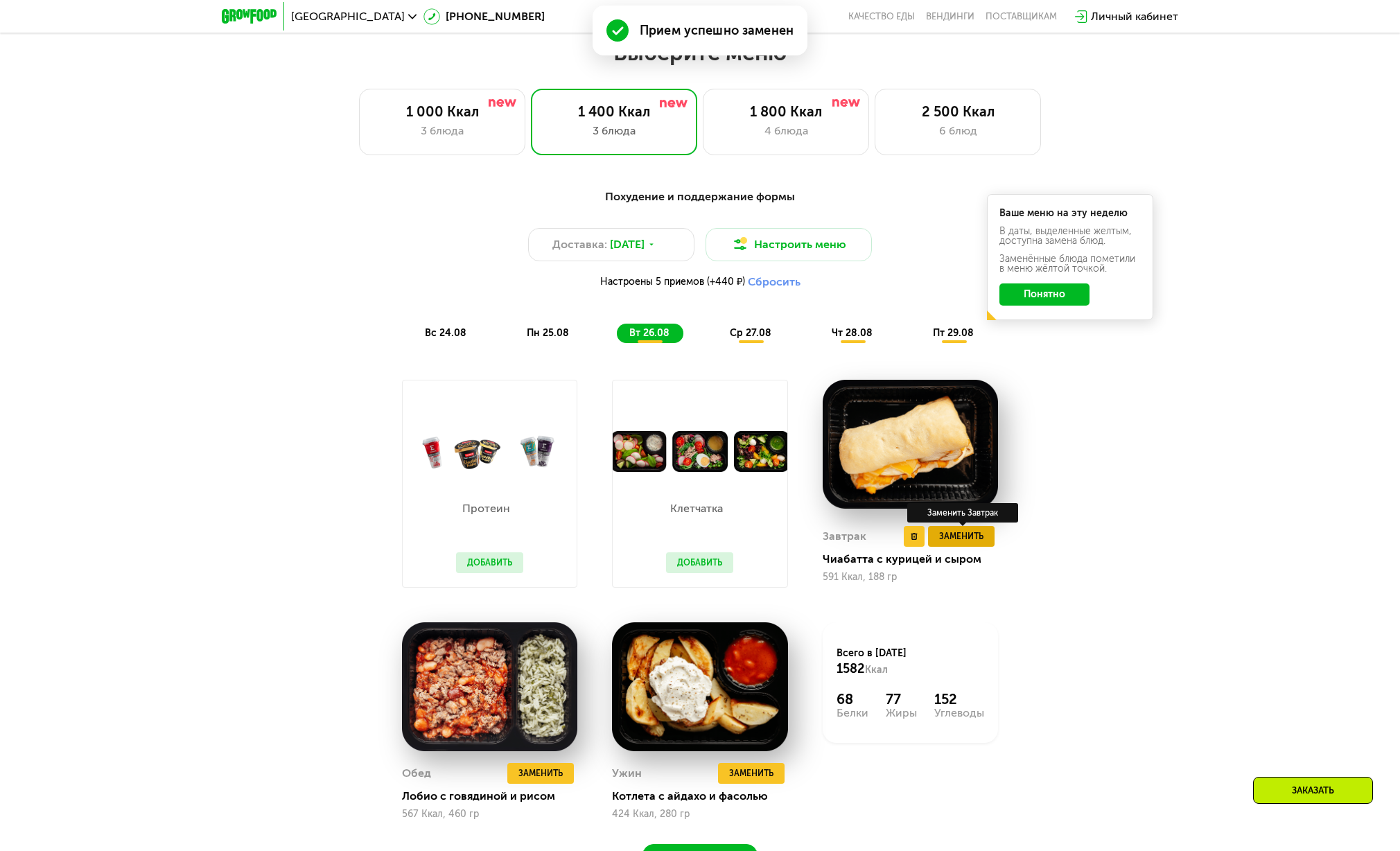
click at [951, 543] on span "Заменить" at bounding box center [961, 536] width 44 height 14
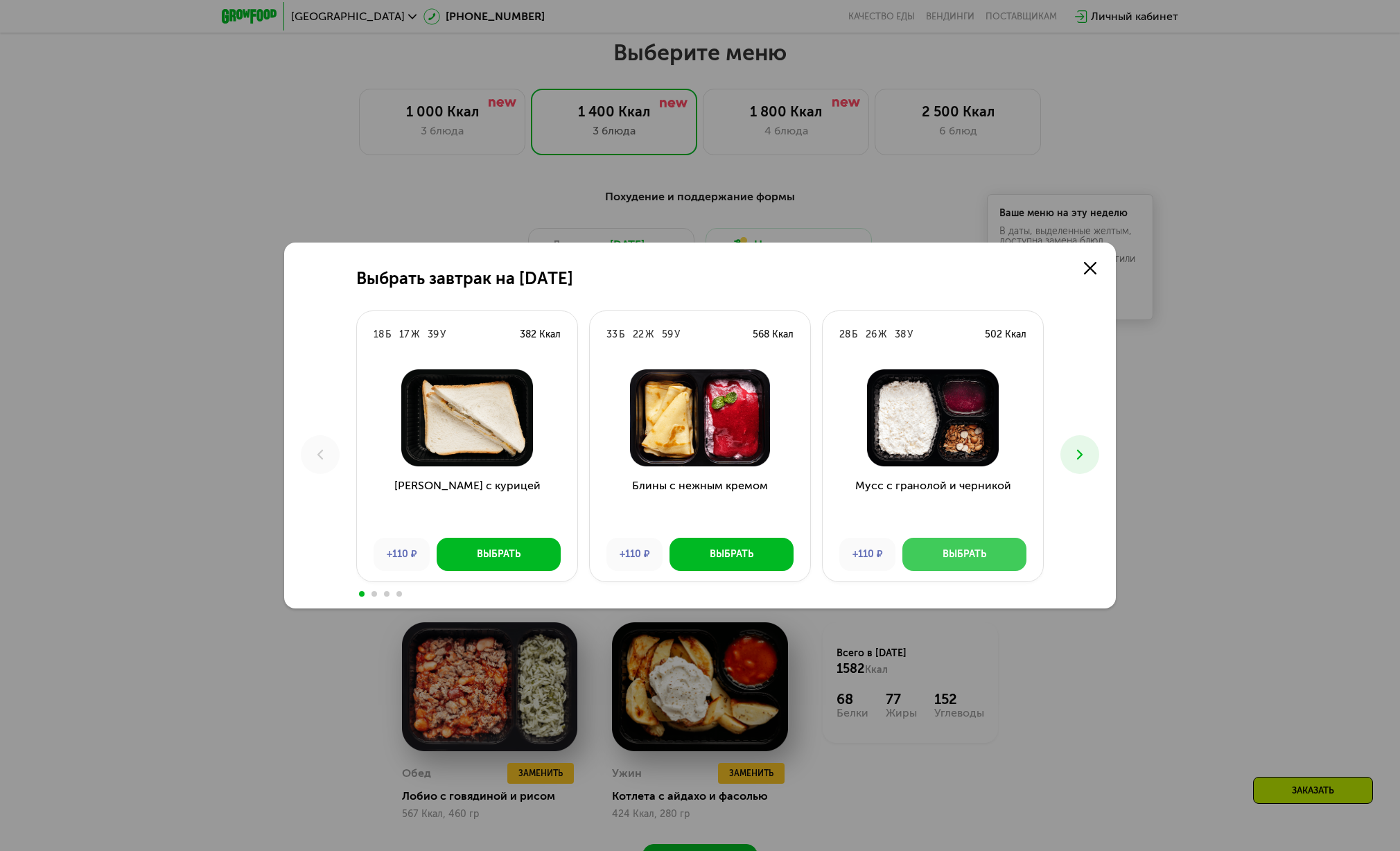
click at [991, 559] on button "Выбрать" at bounding box center [964, 553] width 124 height 33
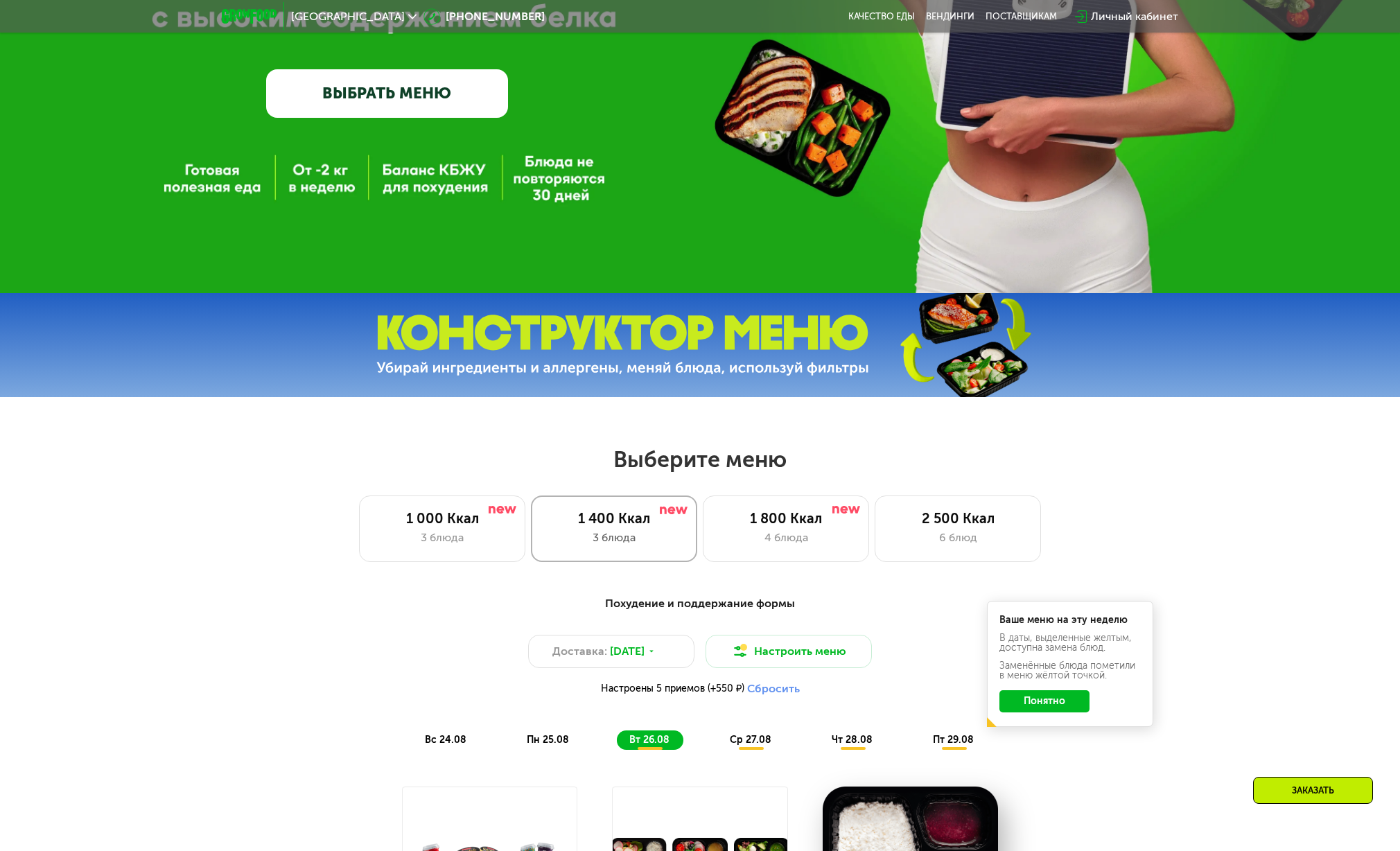
scroll to position [365, 0]
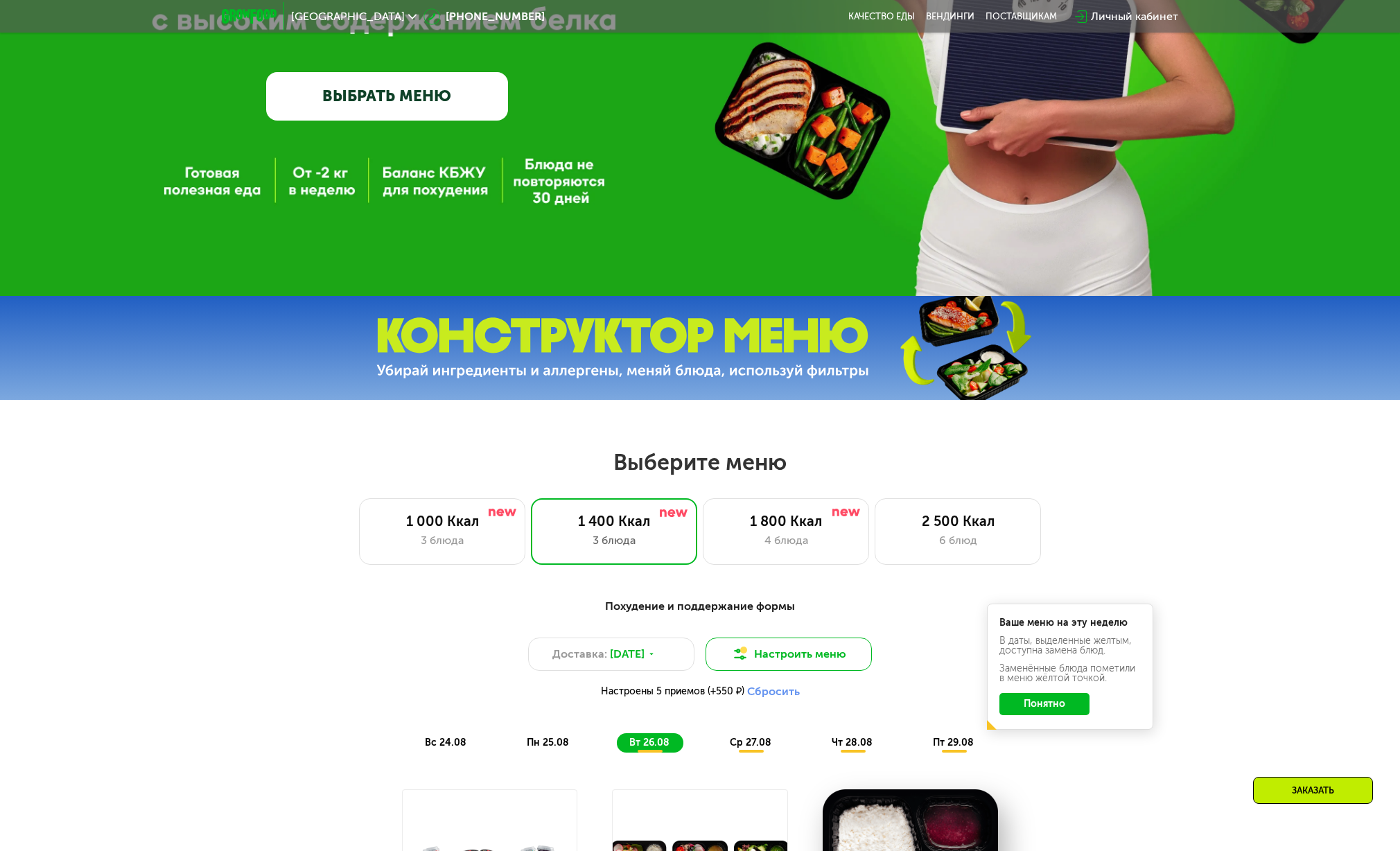
click at [802, 660] on button "Настроить меню" at bounding box center [788, 654] width 166 height 33
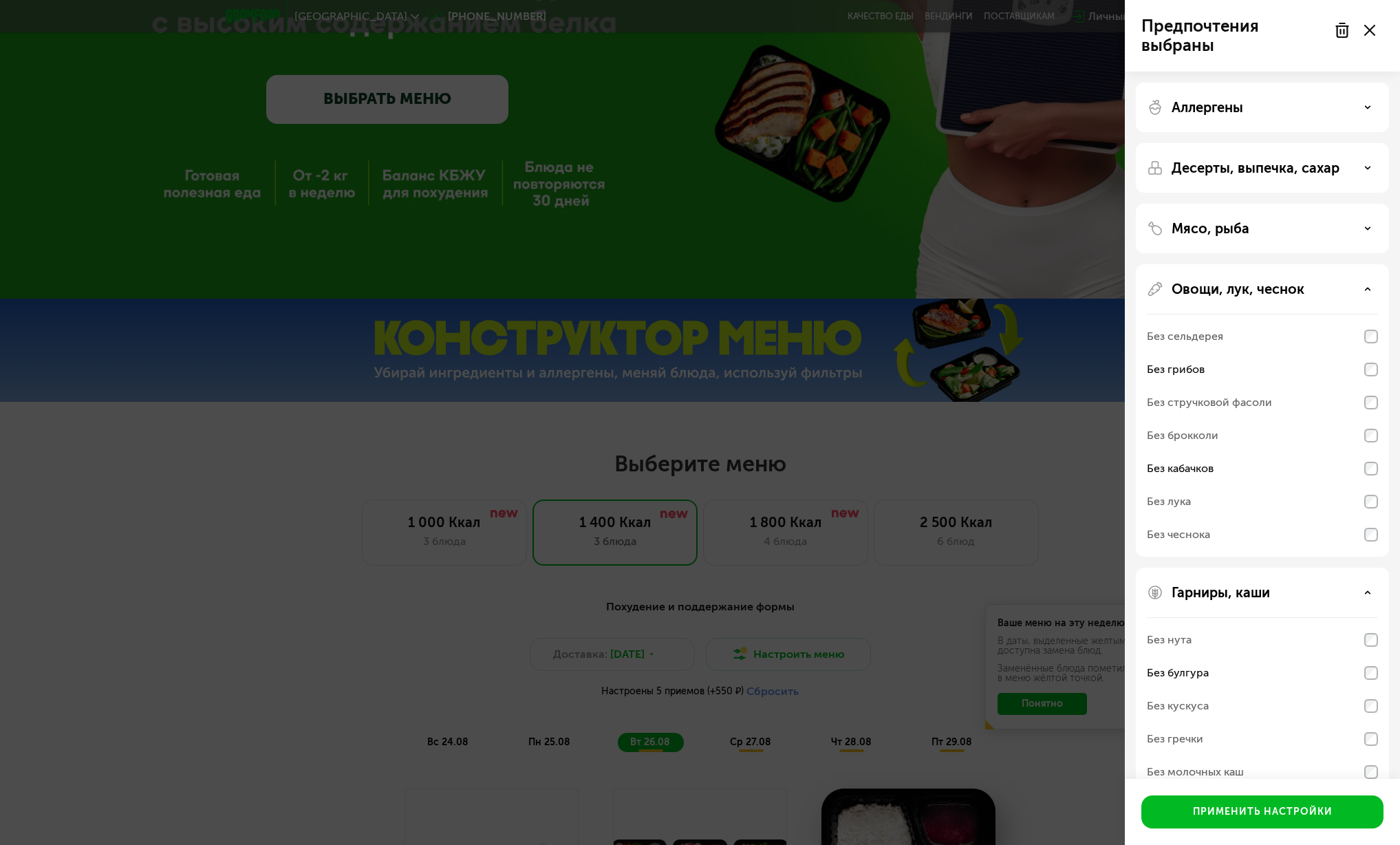
click at [853, 495] on div "Предпочтения выбраны Аллергены Десерты, выпечка, сахар Мясо, рыба Овощи, лук, ч…" at bounding box center [700, 422] width 1400 height 845
